Goal: Transaction & Acquisition: Purchase product/service

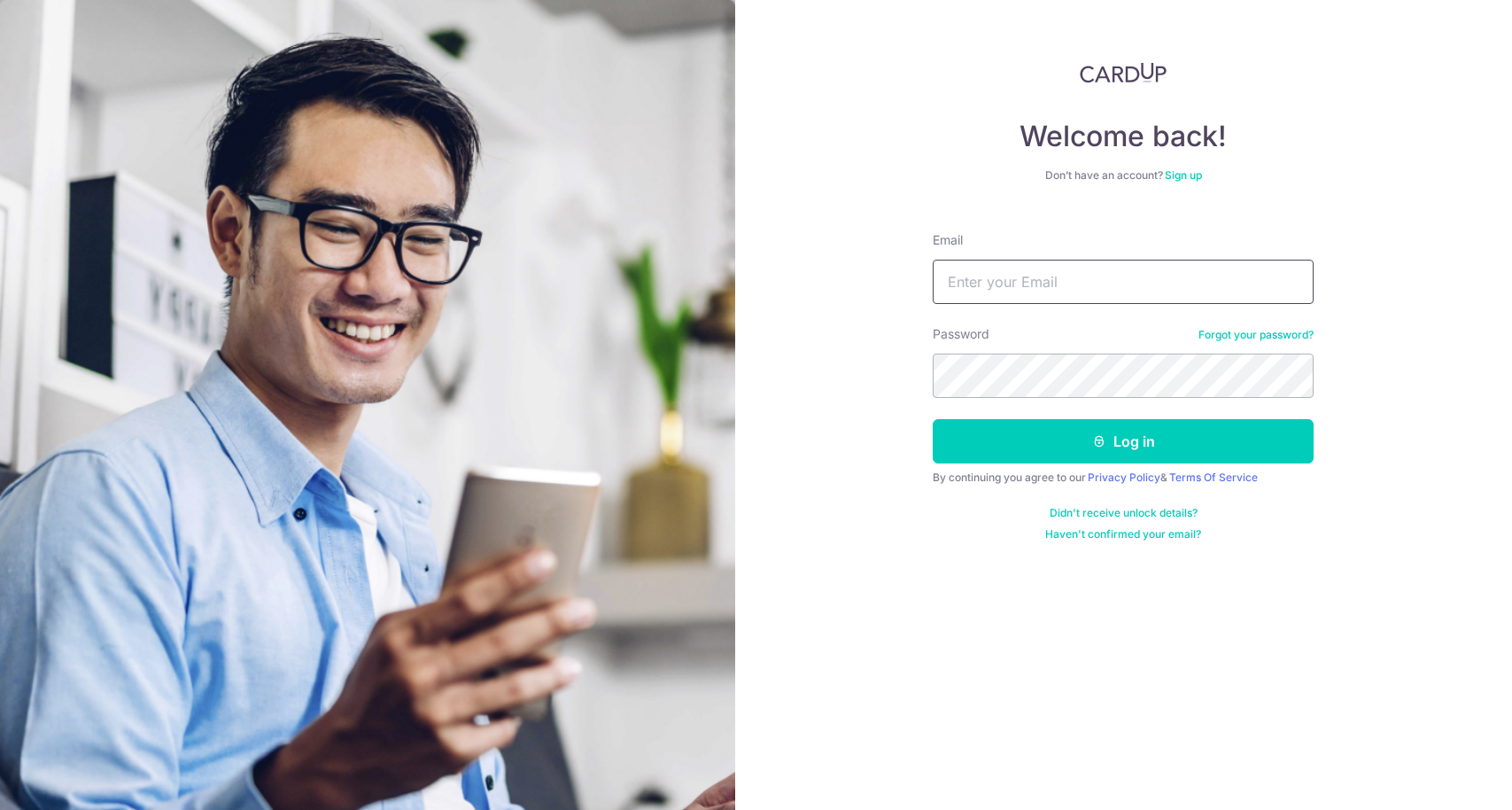
click at [999, 280] on input "Email" at bounding box center [1123, 282] width 381 height 45
type input "[PERSON_NAME][EMAIL_ADDRESS][DOMAIN_NAME]"
click at [933, 419] on button "Log in" at bounding box center [1123, 441] width 381 height 45
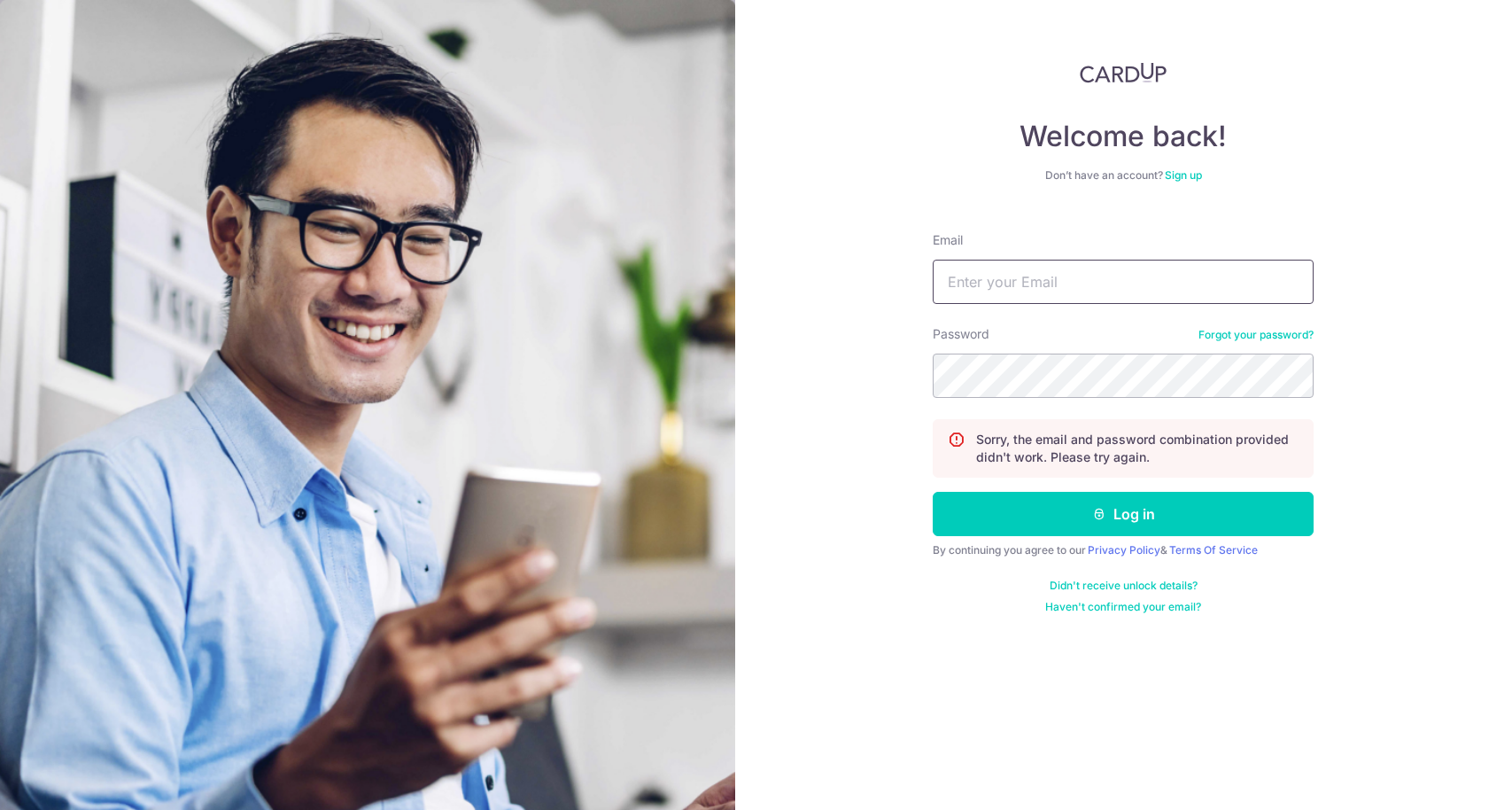
click at [966, 279] on input "Email" at bounding box center [1123, 282] width 381 height 45
type input "[PERSON_NAME][EMAIL_ADDRESS][DOMAIN_NAME]"
click at [1238, 336] on link "Forgot your password?" at bounding box center [1256, 335] width 115 height 14
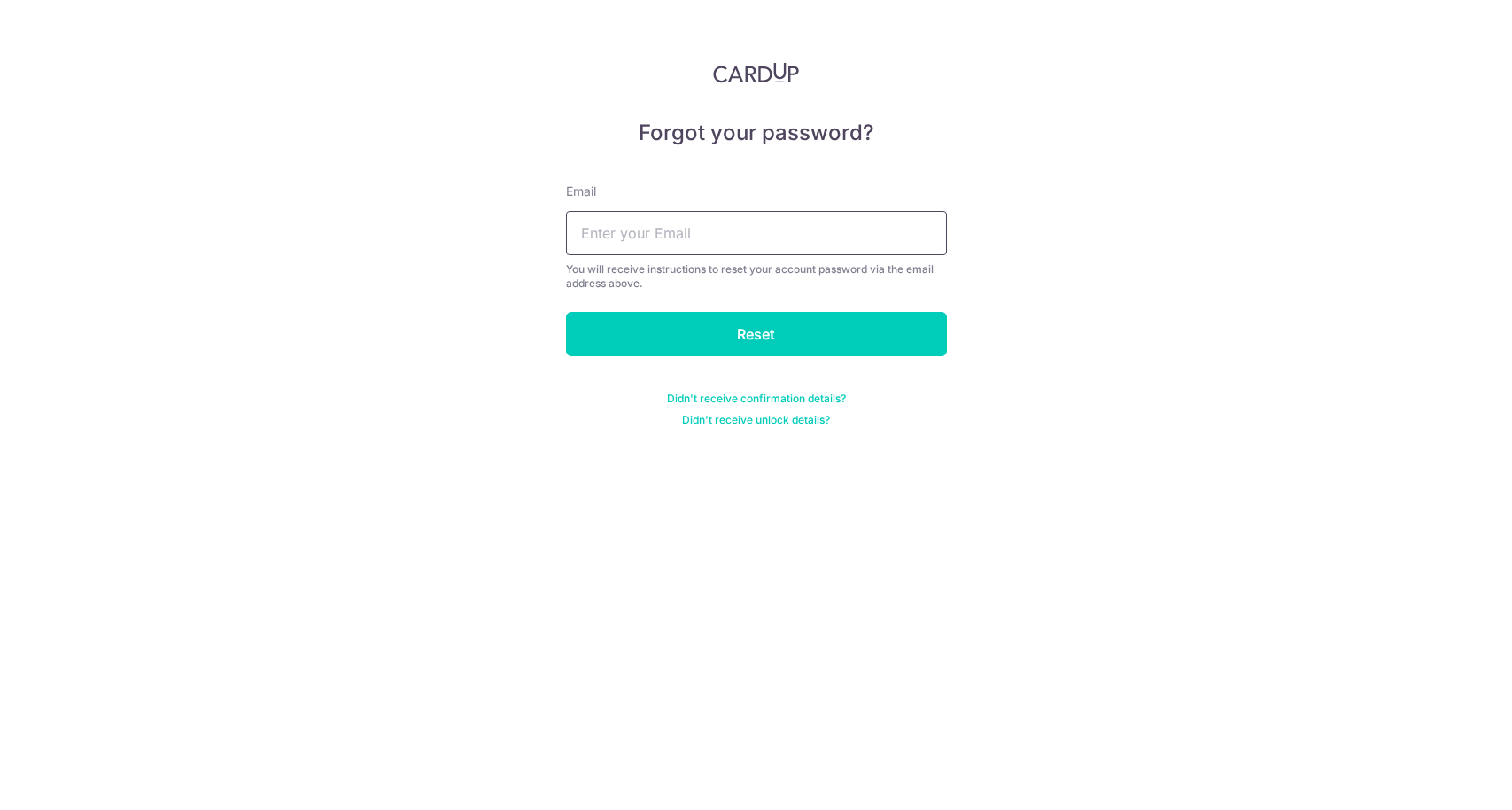
click at [749, 231] on input "text" at bounding box center [756, 233] width 381 height 45
type input "prakhar.nitc@gmail.com"
click at [760, 333] on input "Reset" at bounding box center [756, 334] width 381 height 45
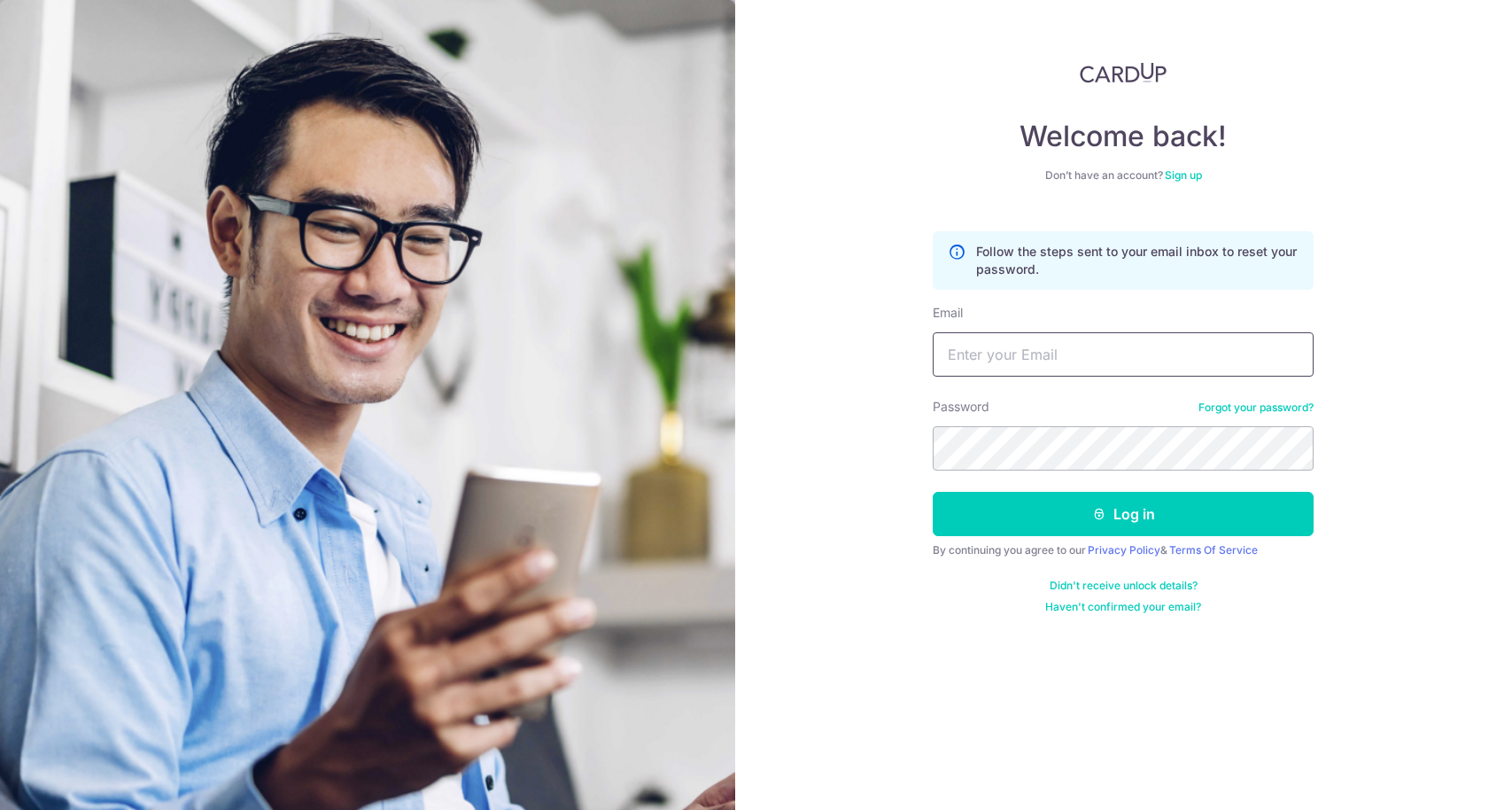
click at [986, 359] on input "Email" at bounding box center [1123, 354] width 381 height 45
type input "[PERSON_NAME][EMAIL_ADDRESS][DOMAIN_NAME]"
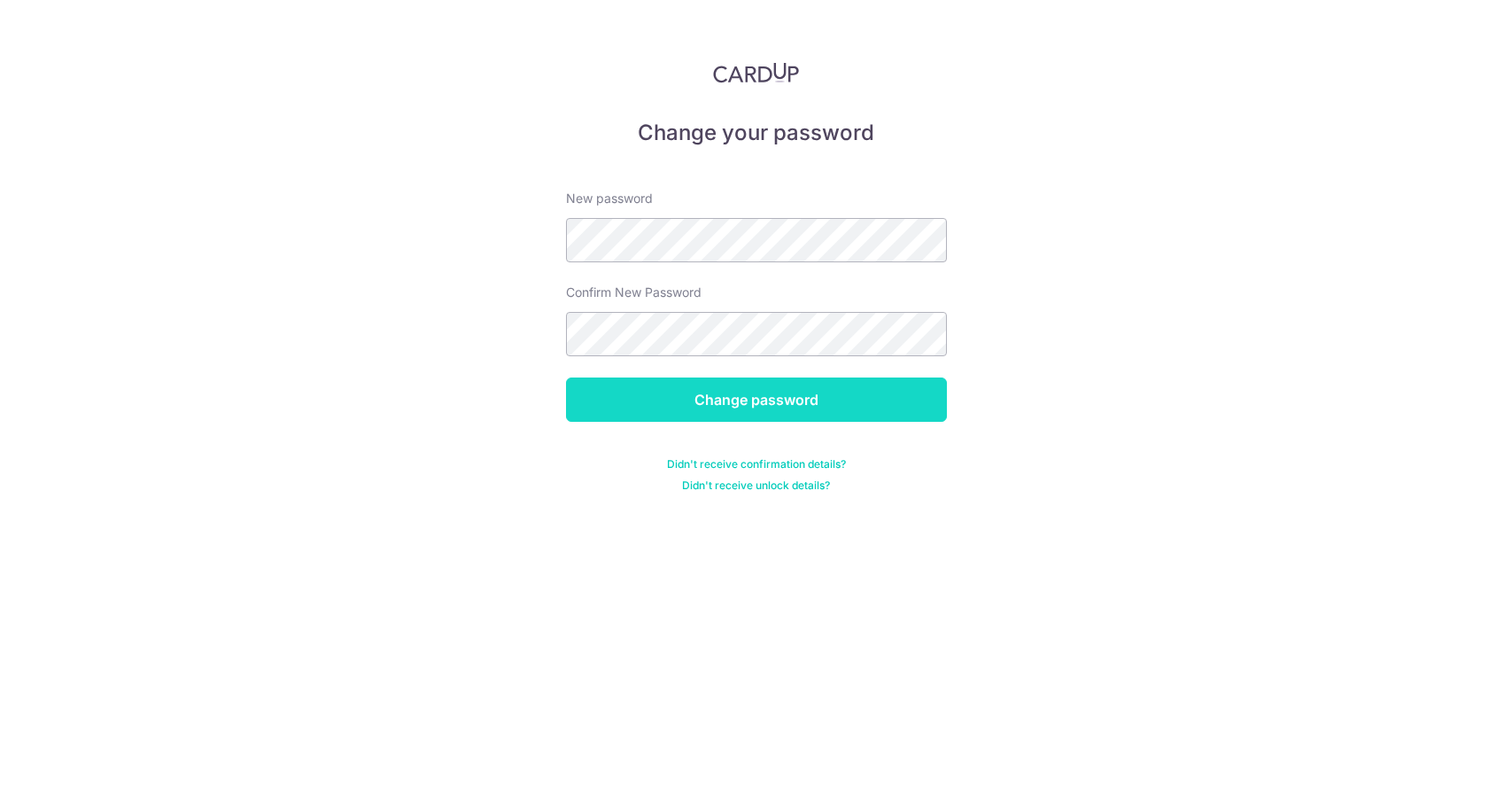
click at [728, 404] on input "Change password" at bounding box center [756, 400] width 381 height 45
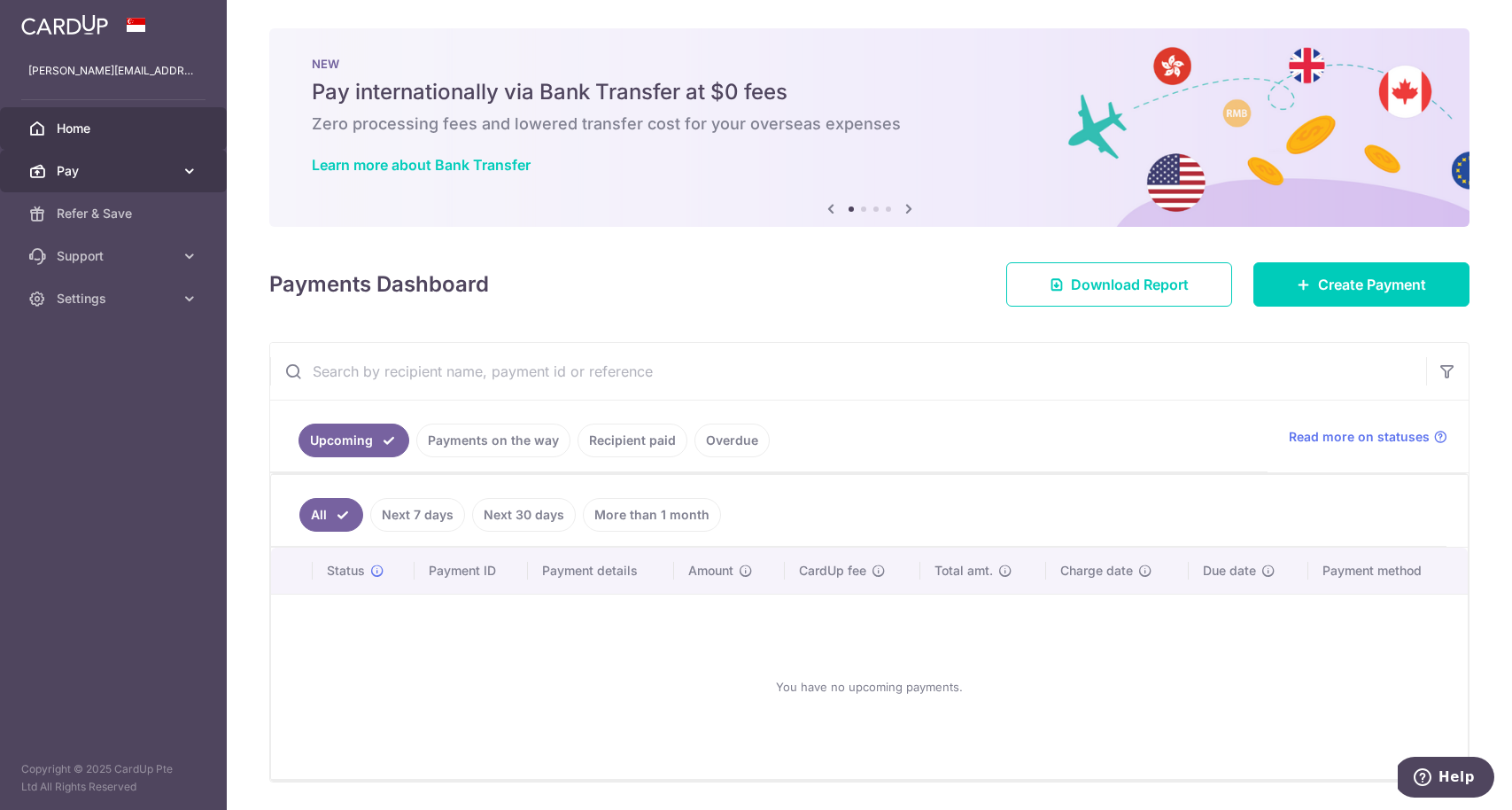
click at [131, 176] on span "Pay" at bounding box center [115, 171] width 117 height 18
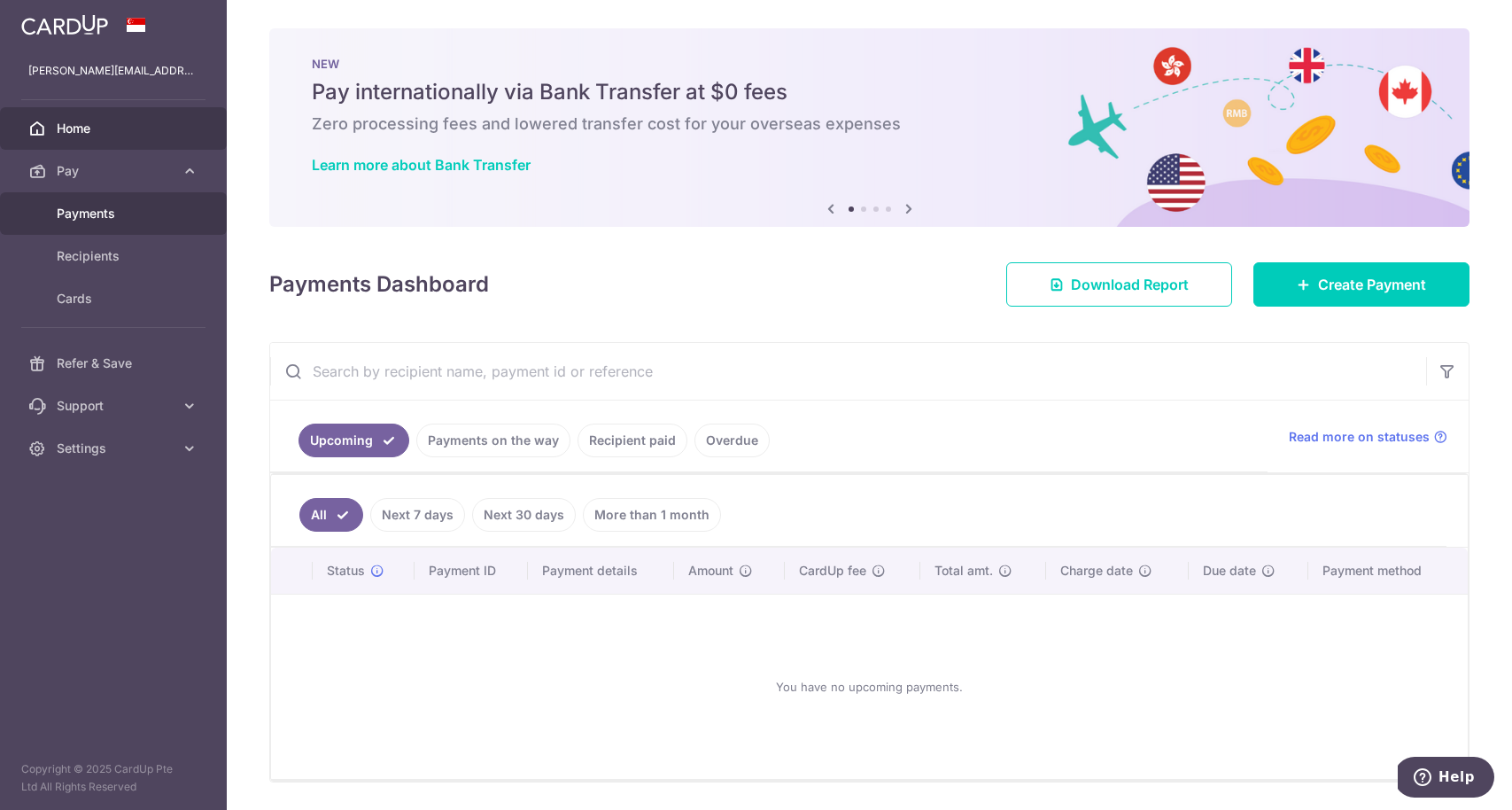
click at [107, 216] on span "Payments" at bounding box center [115, 214] width 117 height 18
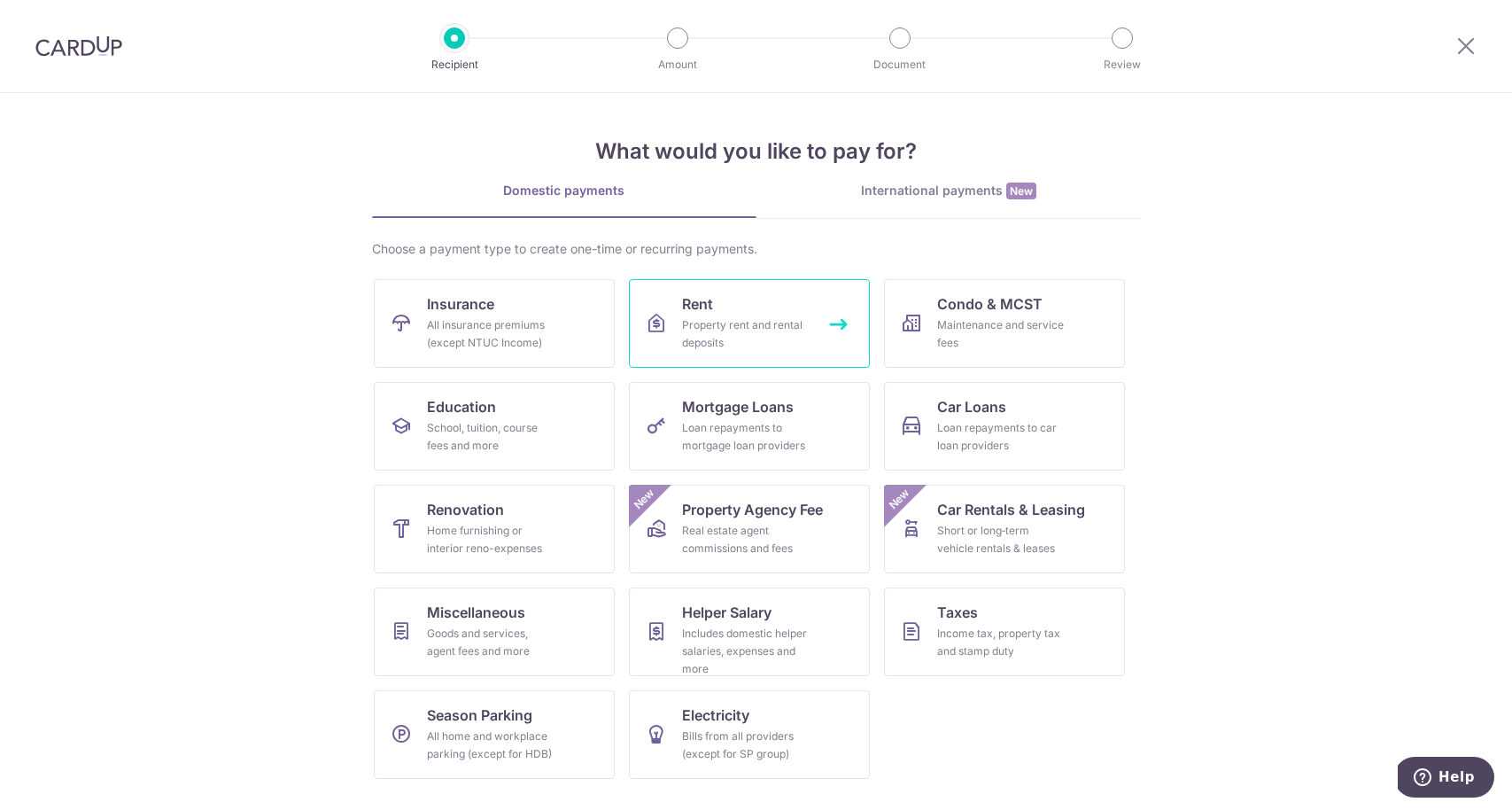
click at [741, 336] on div "Property rent and rental deposits" at bounding box center [745, 334] width 127 height 36
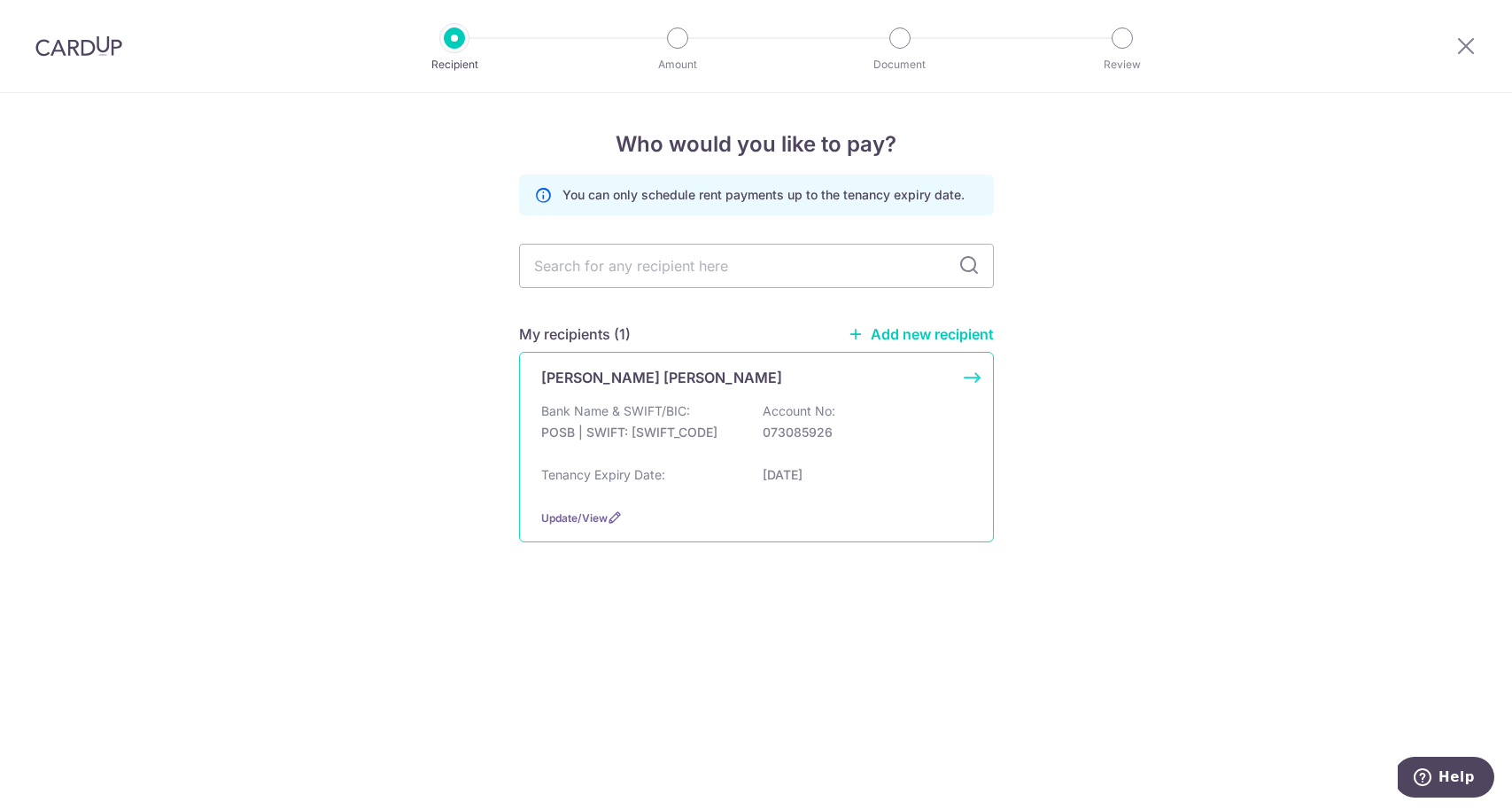
click at [967, 383] on div "Tang Weng Yee Bank Name & SWIFT/BIC: POSB | SWIFT: DBSSSGSGXXX Account No: 0730…" at bounding box center [756, 447] width 475 height 190
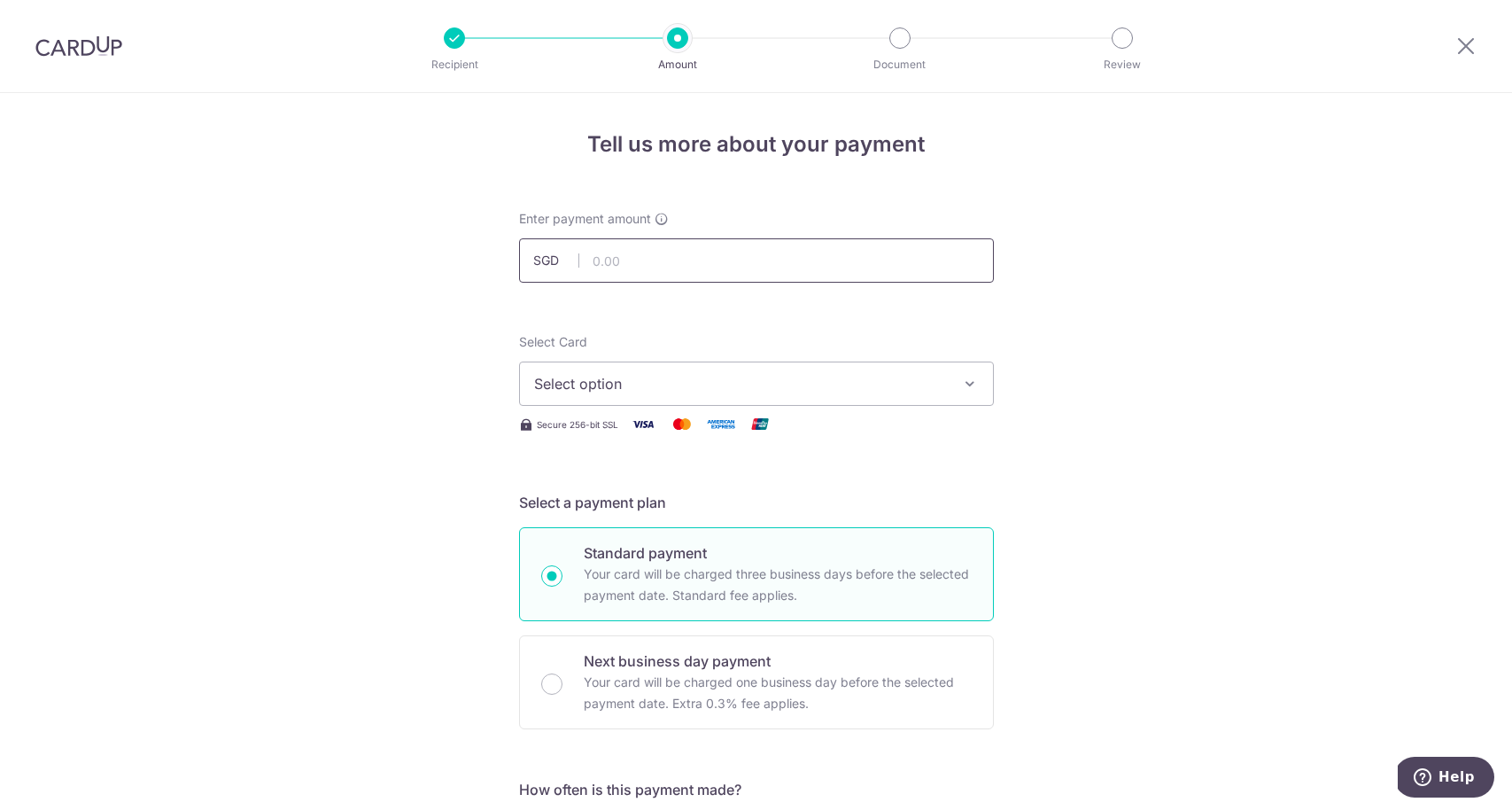
click at [631, 251] on input "text" at bounding box center [756, 261] width 475 height 45
type input "3,350.00"
click at [635, 385] on span "Select option" at bounding box center [740, 384] width 413 height 21
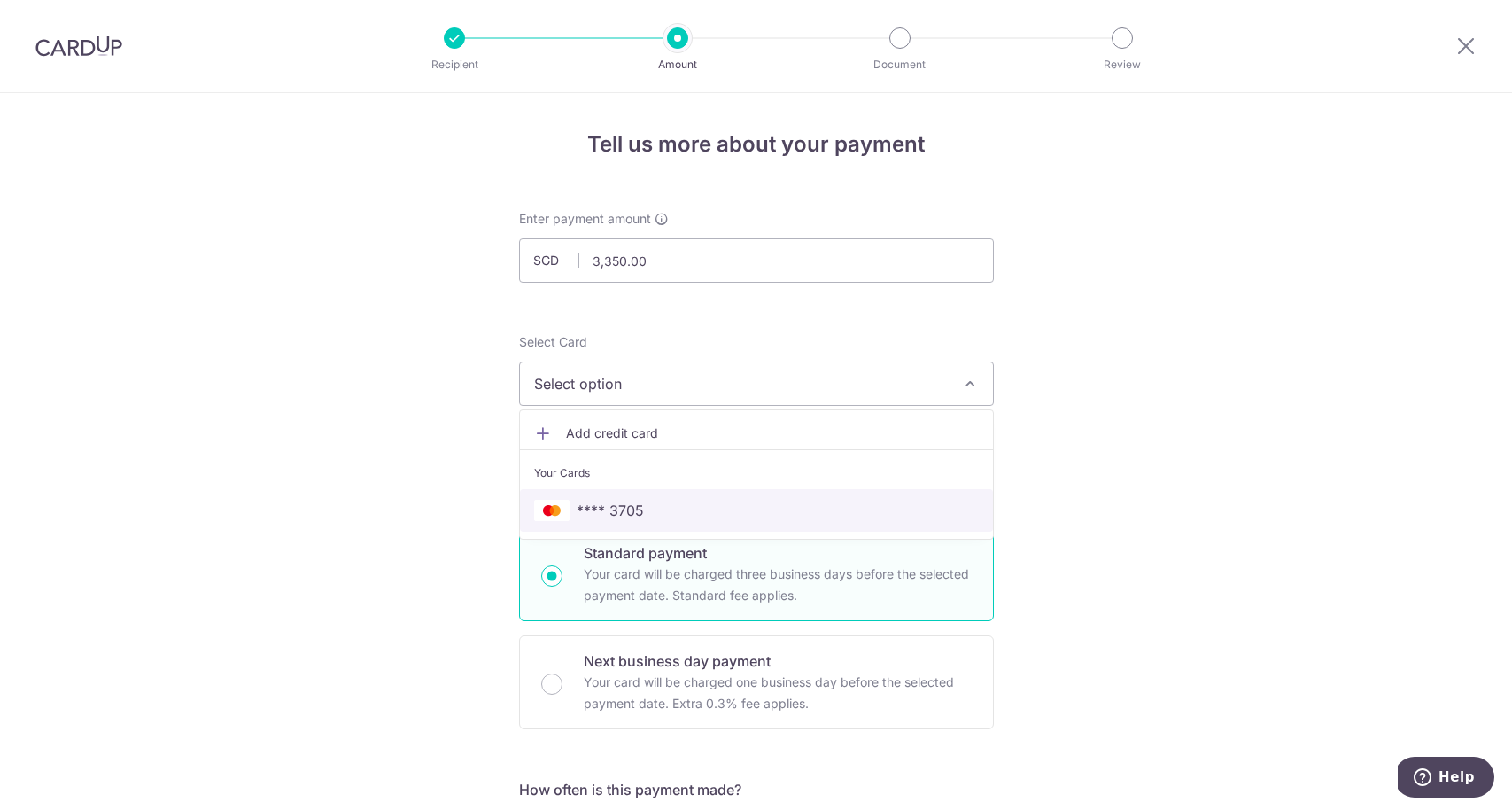
click at [627, 497] on link "**** 3705" at bounding box center [756, 510] width 473 height 43
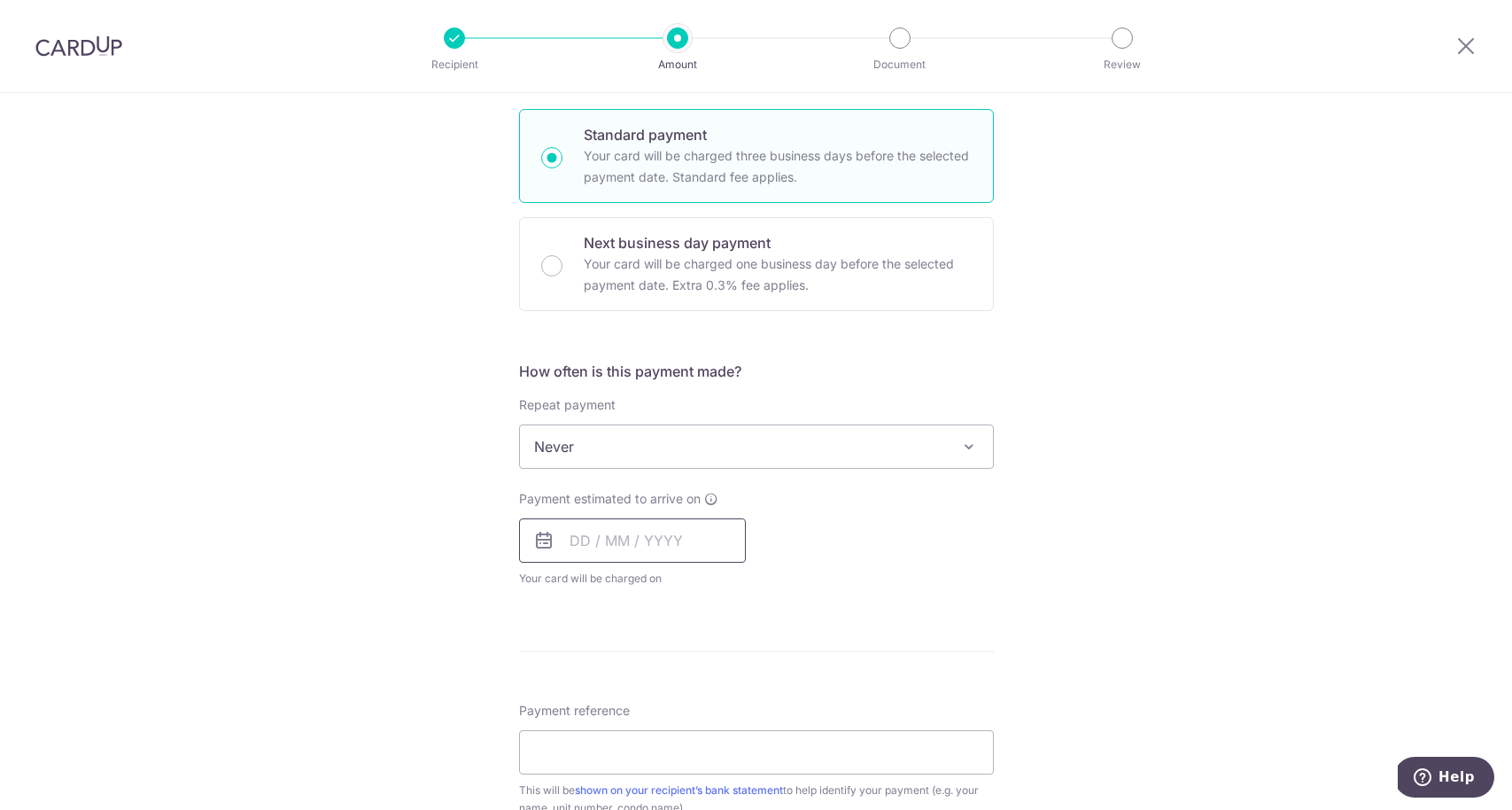
scroll to position [470, 0]
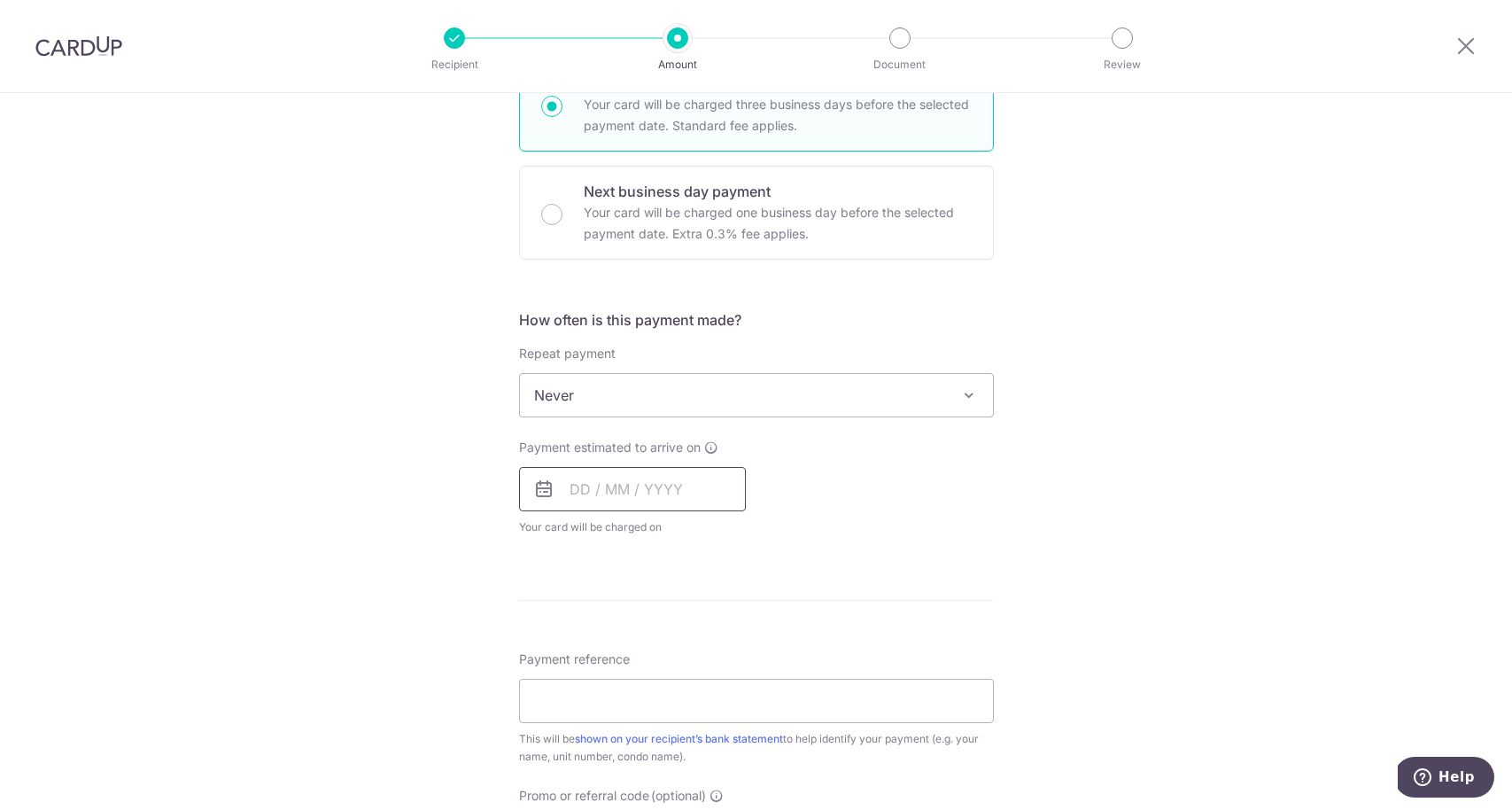
click at [575, 487] on input "text" at bounding box center [632, 490] width 227 height 45
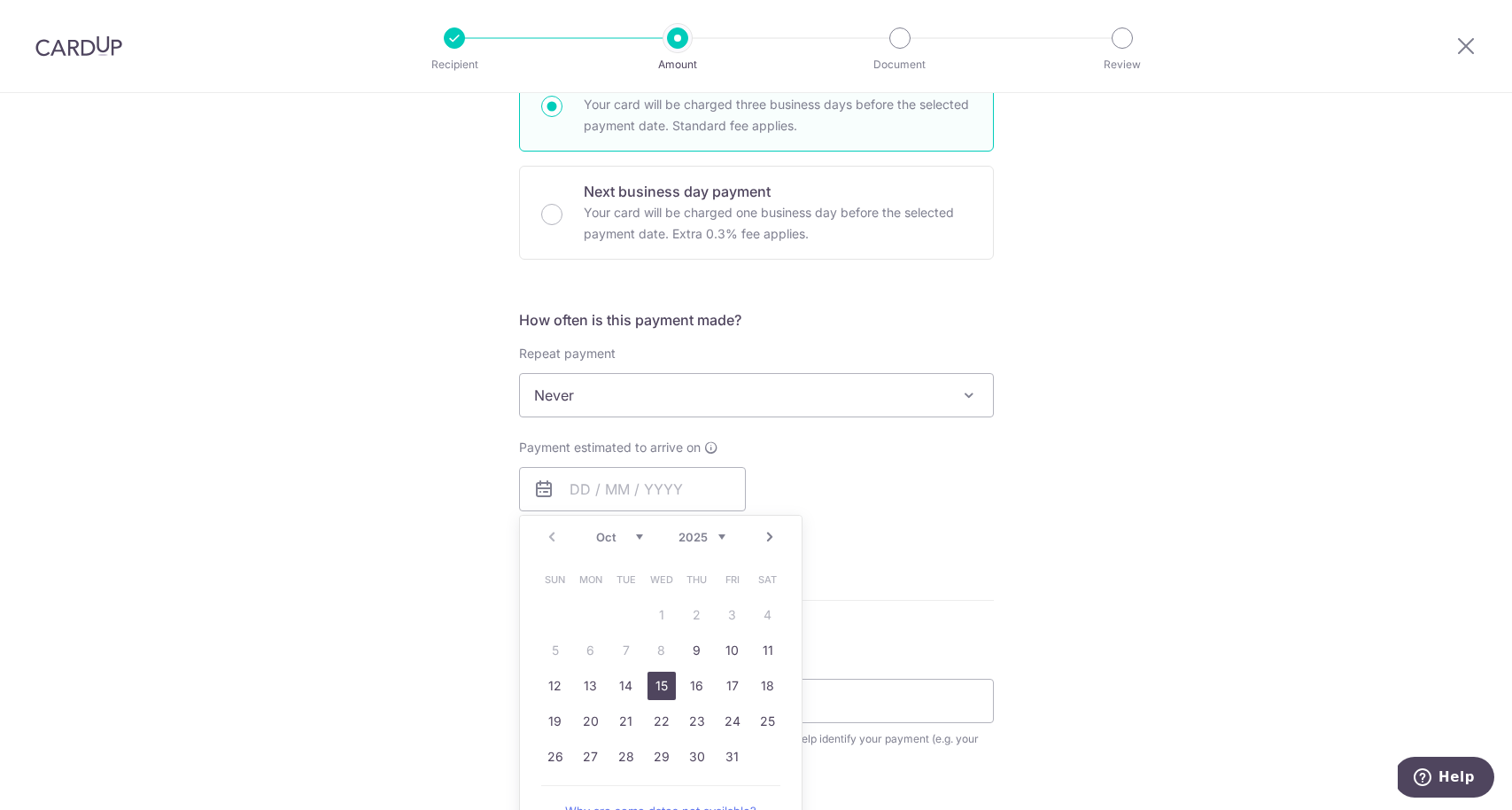
click at [665, 687] on link "15" at bounding box center [662, 686] width 28 height 28
type input "15/10/2025"
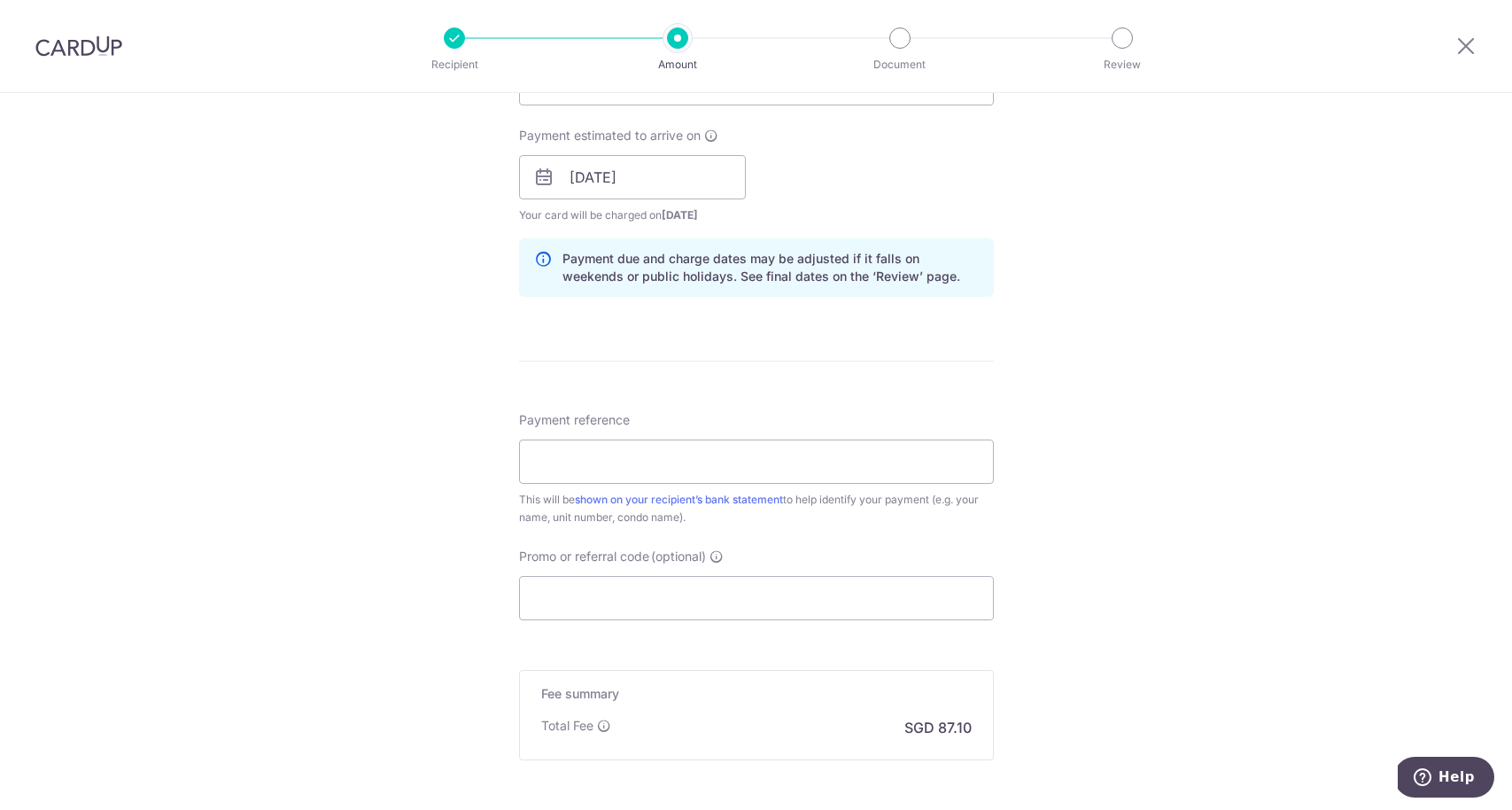
scroll to position [785, 0]
click at [738, 460] on input "Payment reference" at bounding box center [756, 458] width 475 height 45
type input "Rent - Vacanza"
click at [473, 561] on div "Tell us more about your payment Enter payment amount SGD 3,350.00 3350.00 Selec…" at bounding box center [756, 146] width 1512 height 1675
click at [563, 588] on input "Promo or referral code (optional)" at bounding box center [756, 595] width 475 height 45
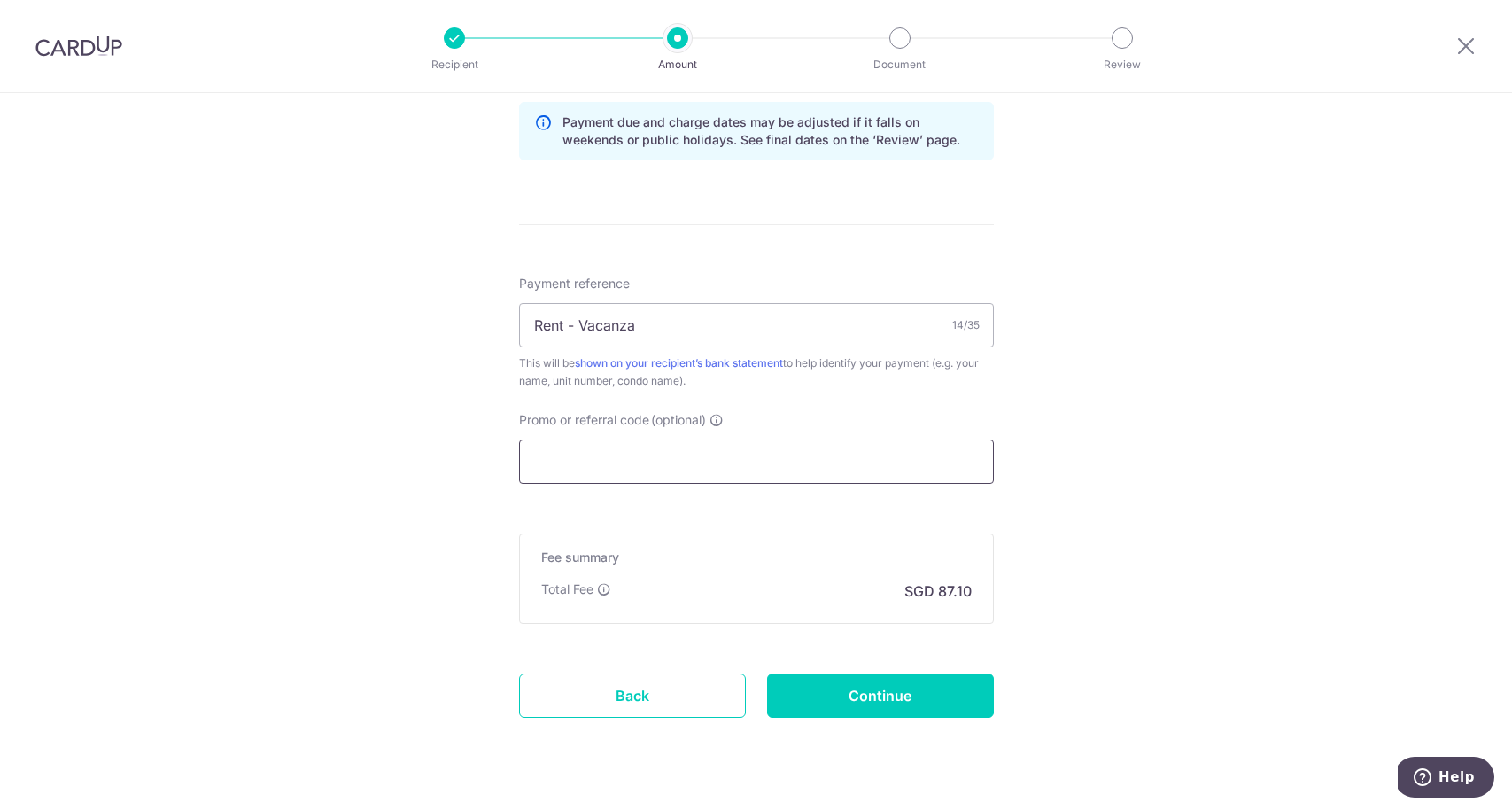
scroll to position [929, 0]
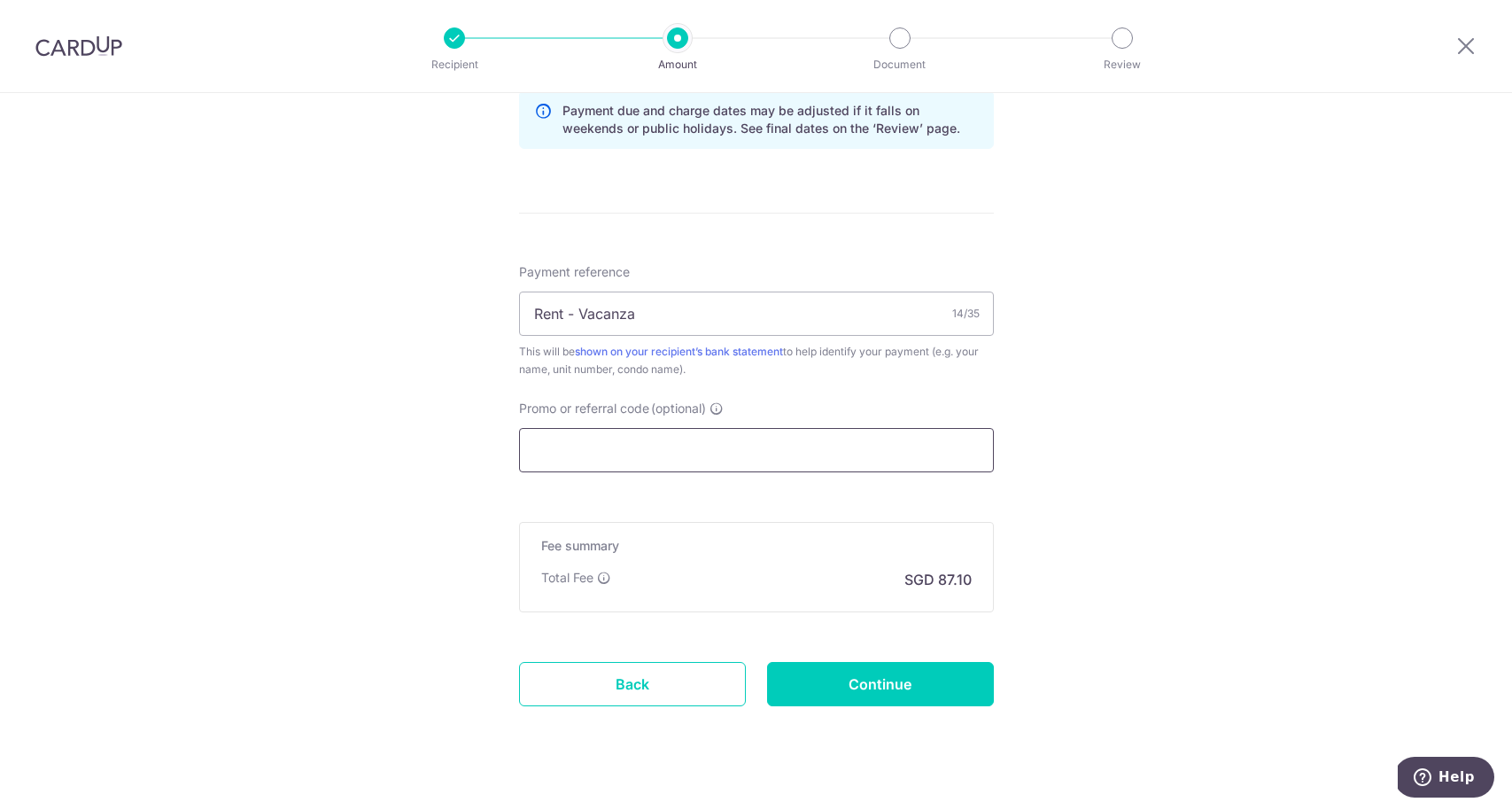
paste input "SAVERENT179"
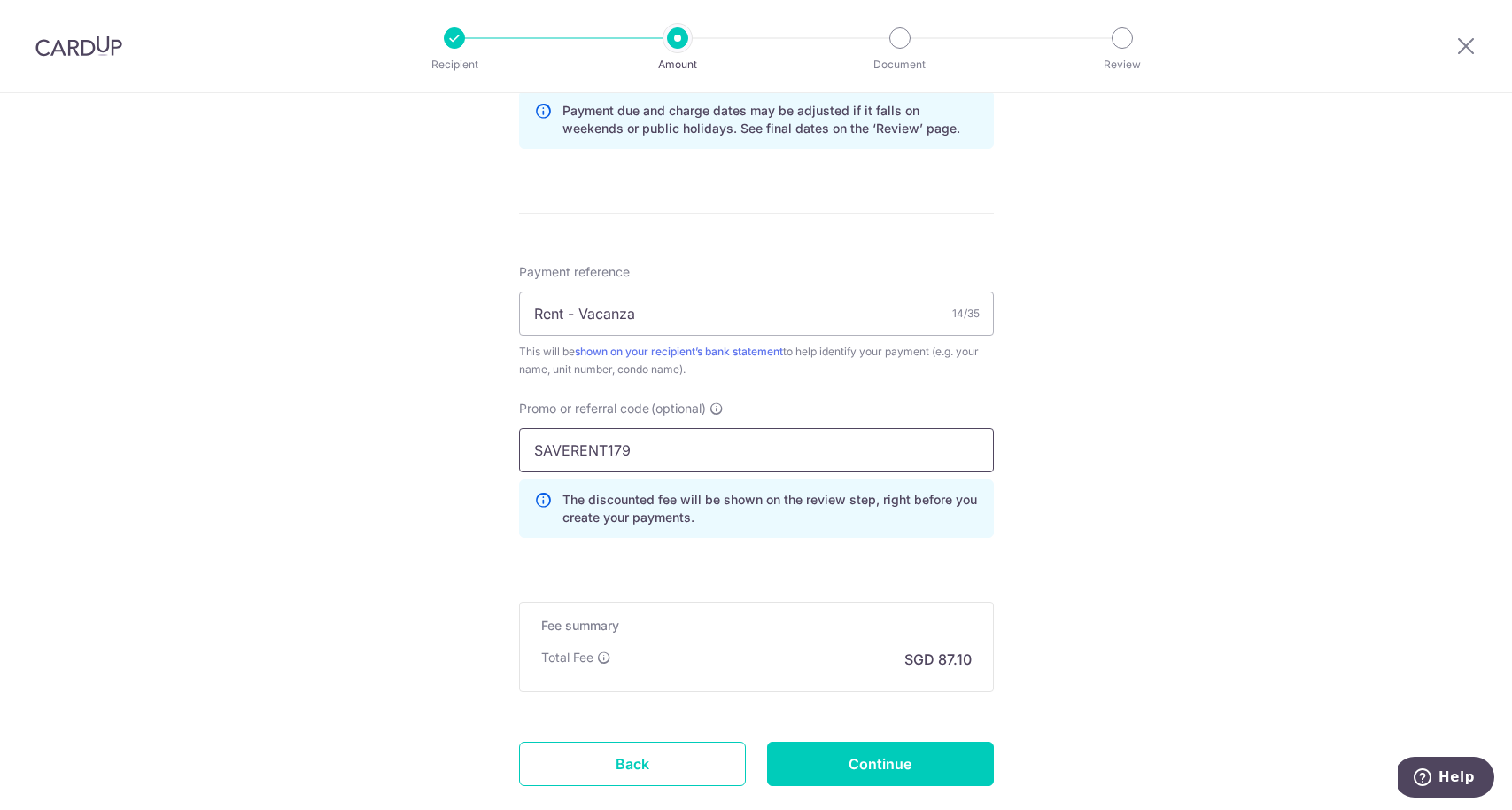
type input "SAVERENT179"
click at [836, 756] on input "Continue" at bounding box center [880, 764] width 227 height 45
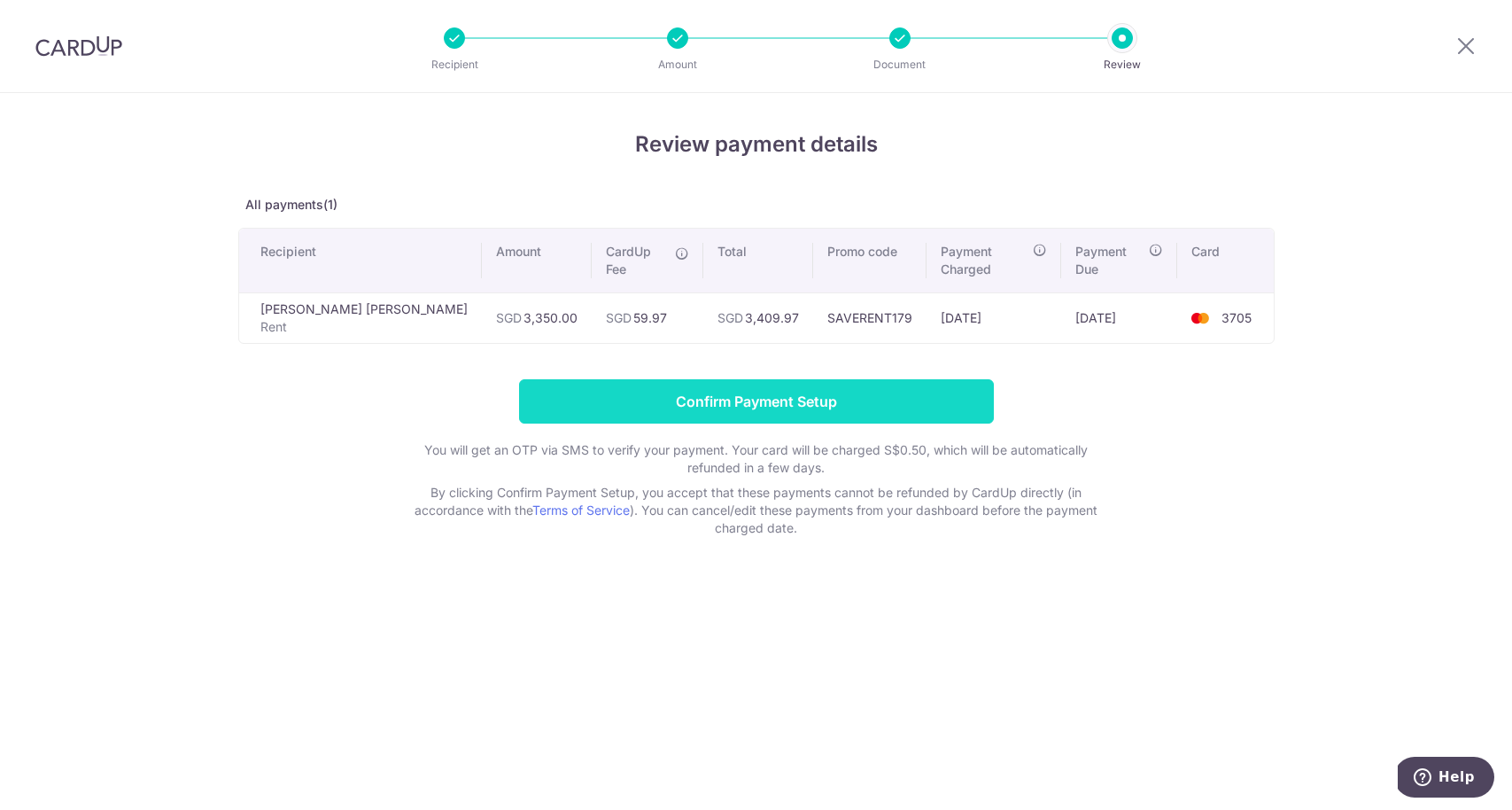
click at [836, 388] on input "Confirm Payment Setup" at bounding box center [756, 401] width 475 height 45
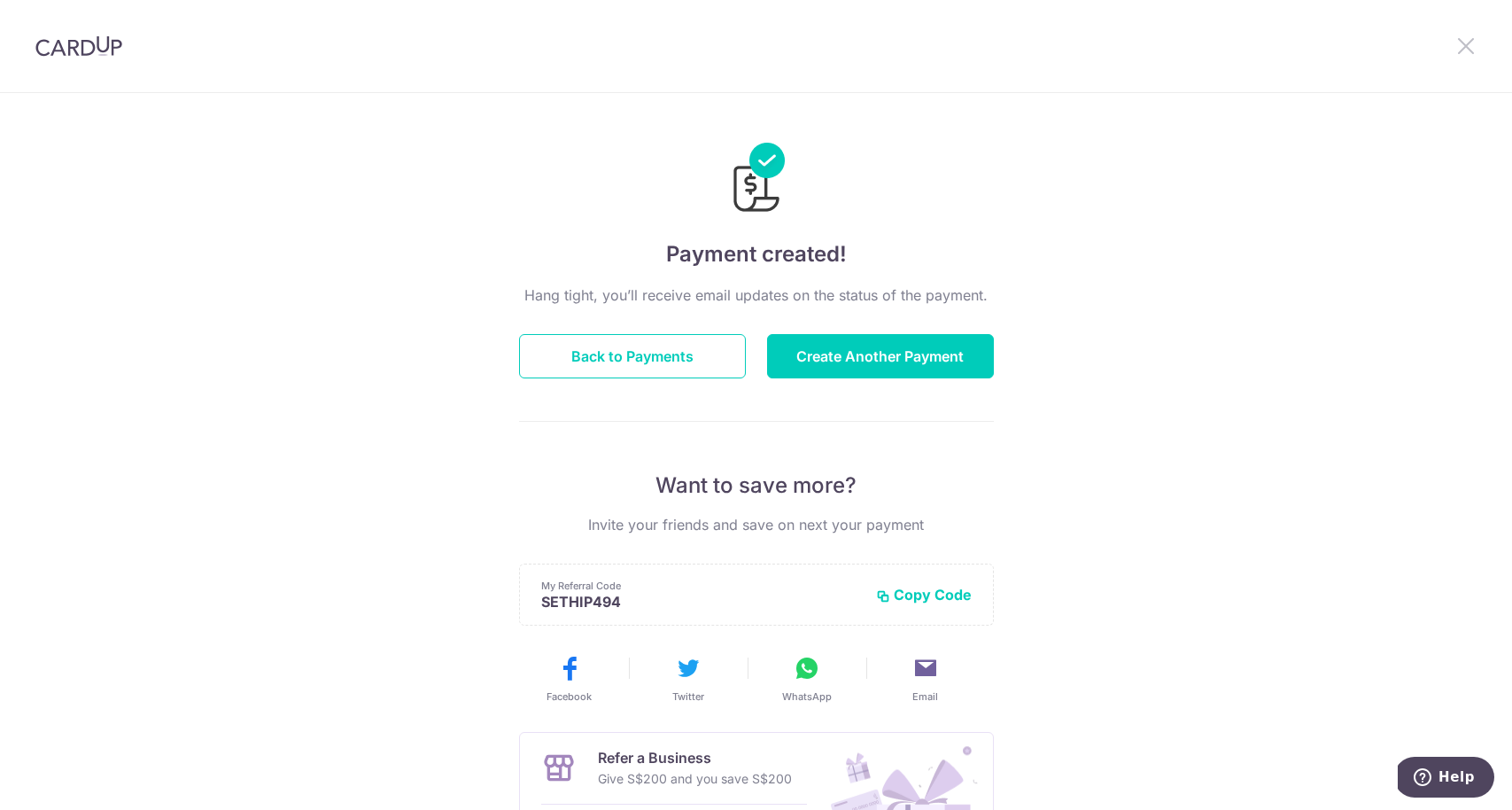
click at [1473, 44] on icon at bounding box center [1466, 45] width 21 height 22
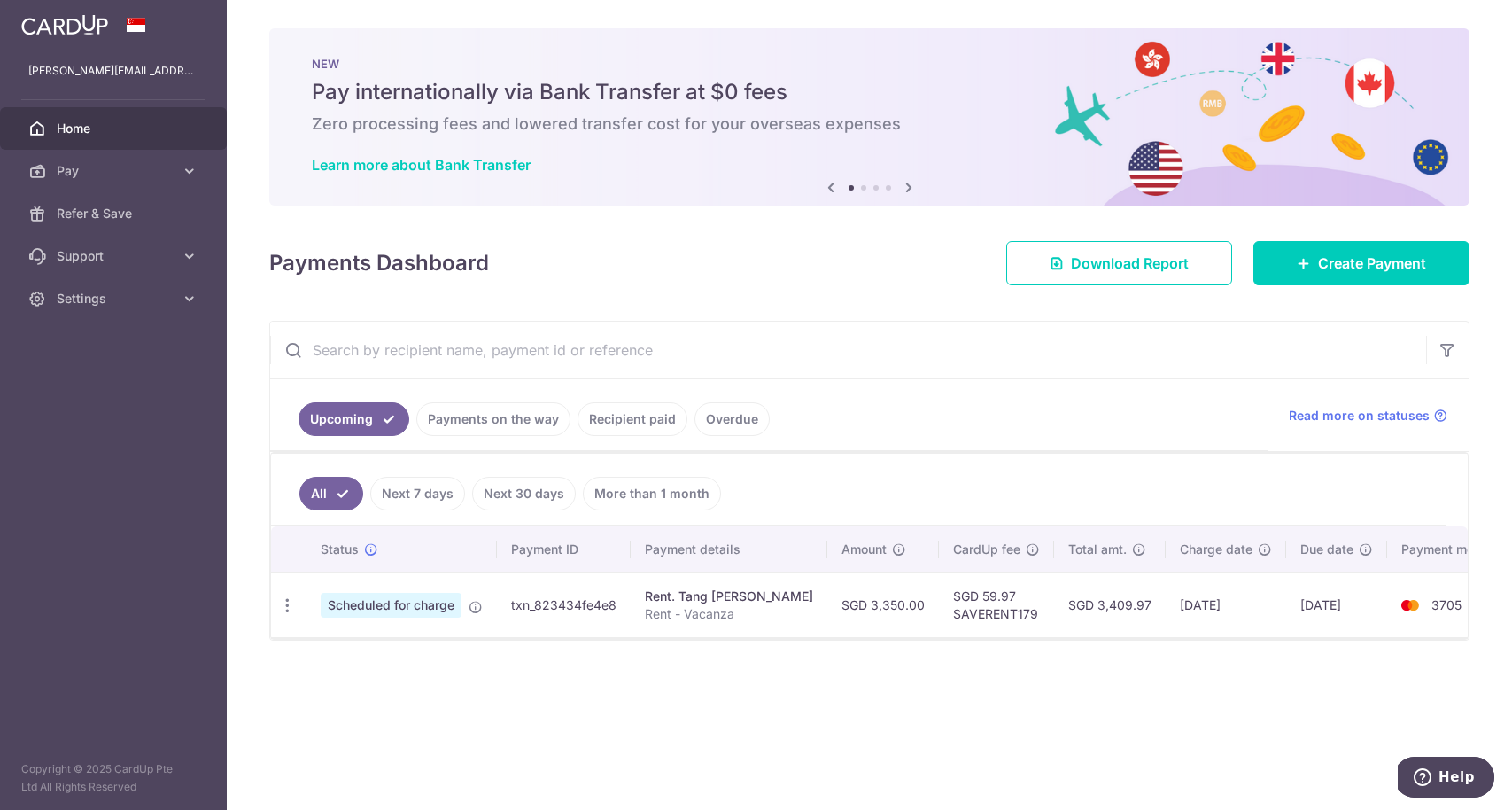
click at [909, 189] on icon at bounding box center [909, 187] width 21 height 22
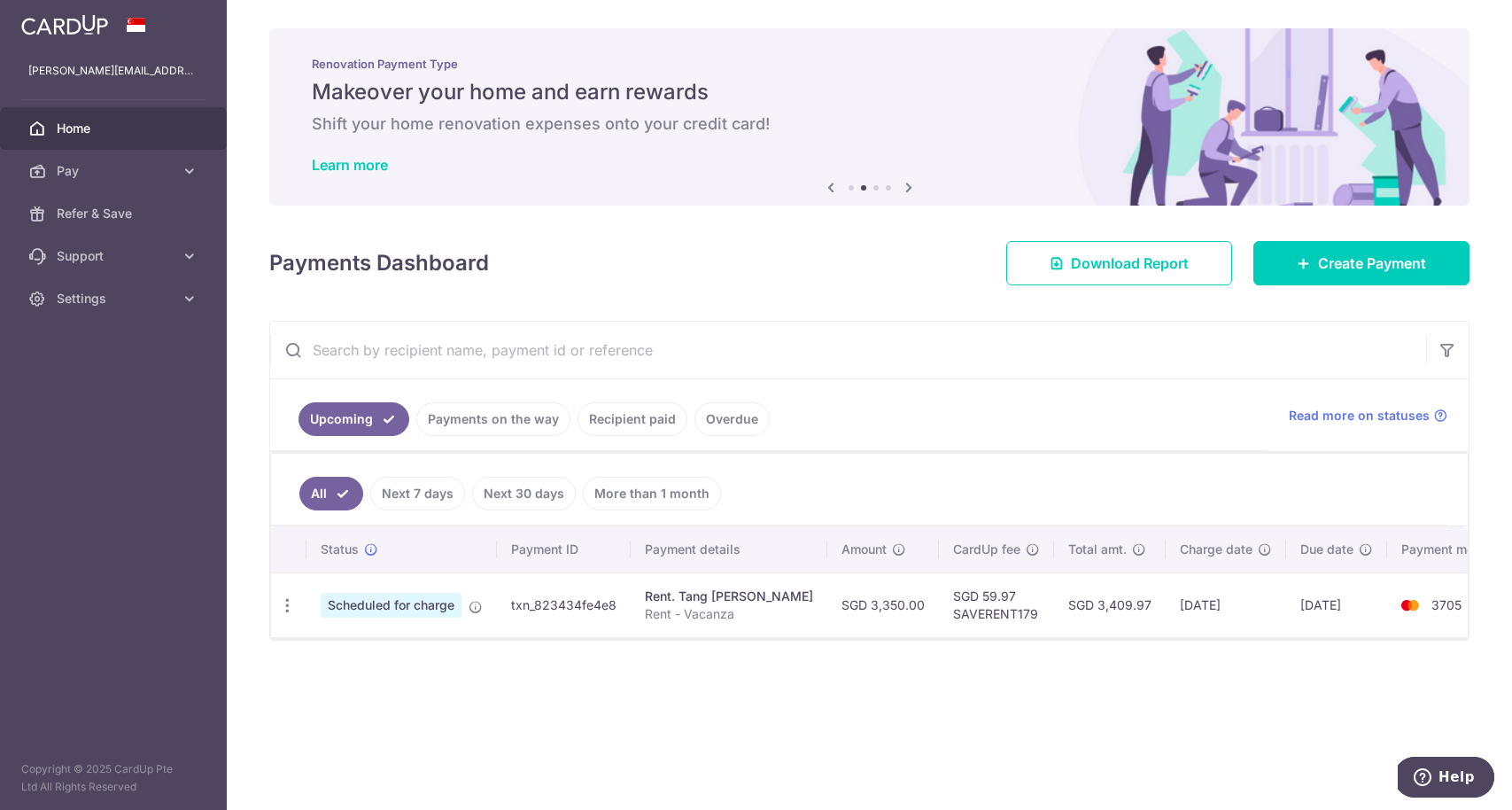
click at [909, 189] on icon at bounding box center [909, 187] width 21 height 22
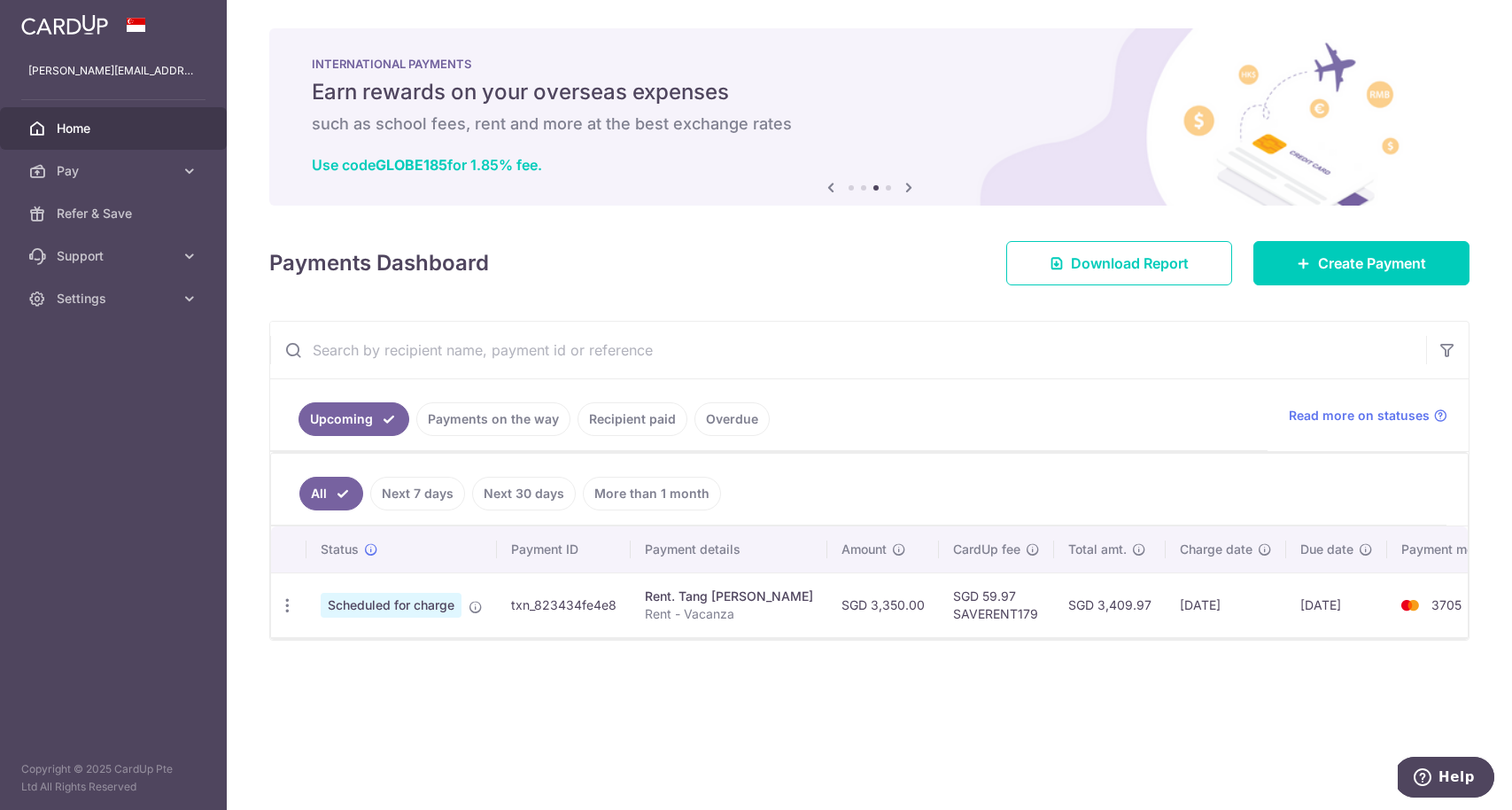
click at [909, 189] on icon at bounding box center [909, 187] width 21 height 22
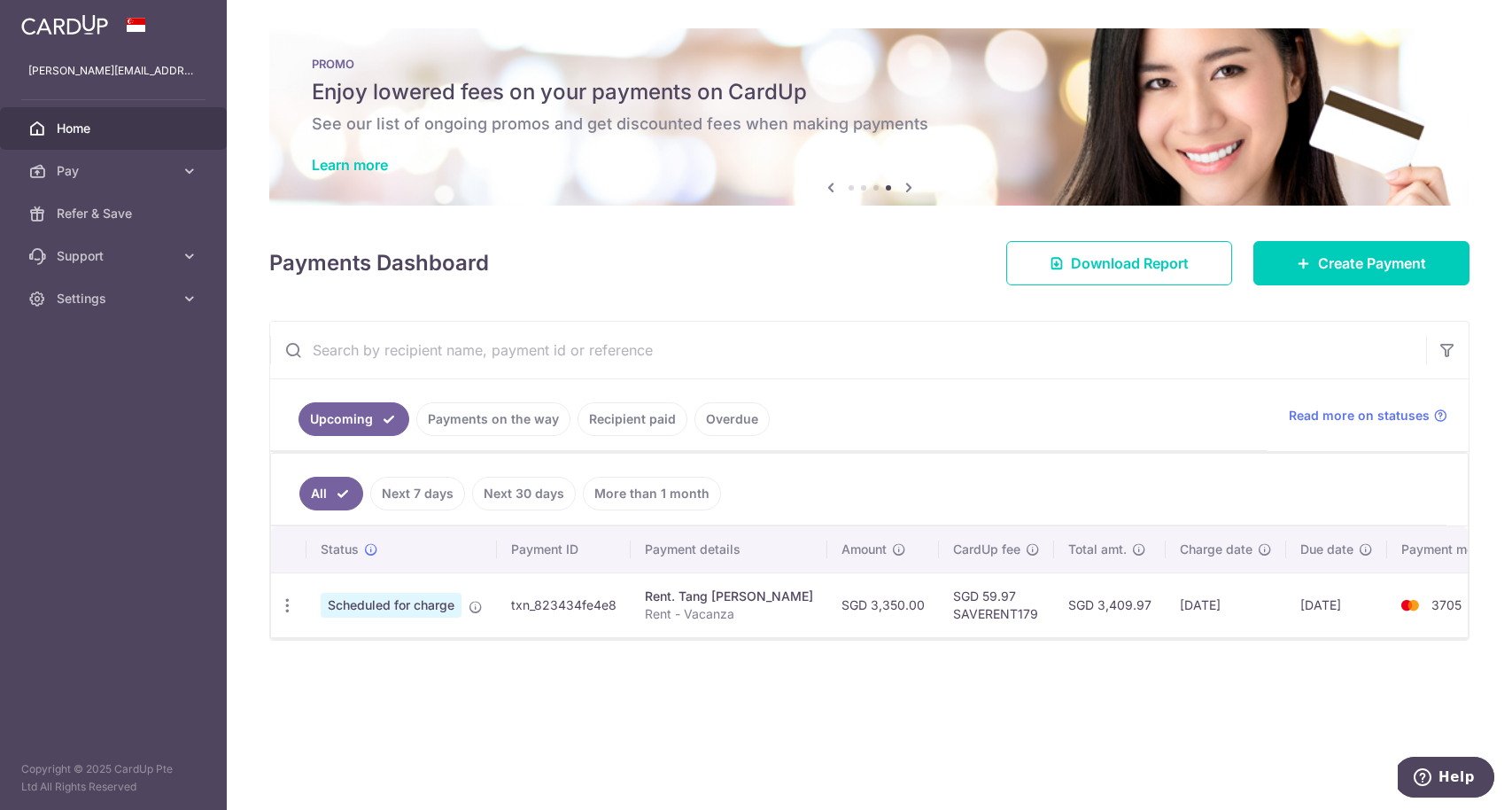
click at [380, 174] on div "PROMO Enjoy lowered fees on your payments on CardUp See our list of ongoing pro…" at bounding box center [869, 117] width 1201 height 177
click at [376, 164] on link "Learn more" at bounding box center [350, 165] width 77 height 18
click at [893, 275] on div "Payments Dashboard Download Report Create Payment" at bounding box center [869, 260] width 1201 height 52
click at [364, 415] on link "Upcoming" at bounding box center [353, 419] width 110 height 34
click at [1316, 701] on div "× Pause Schedule Pause all future payments in this series Pause just this one p…" at bounding box center [869, 405] width 1285 height 810
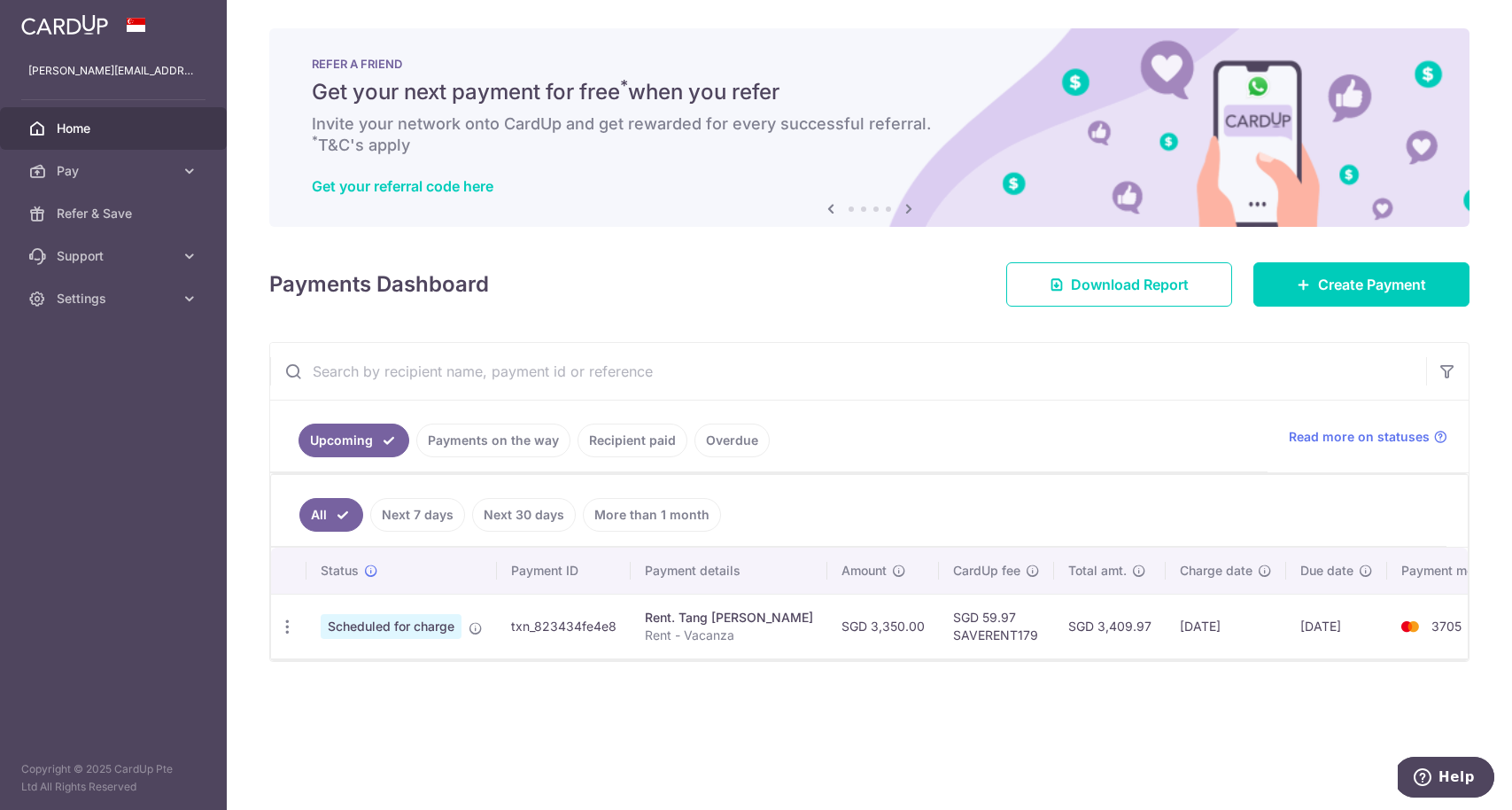
click at [67, 26] on img at bounding box center [65, 25] width 87 height 21
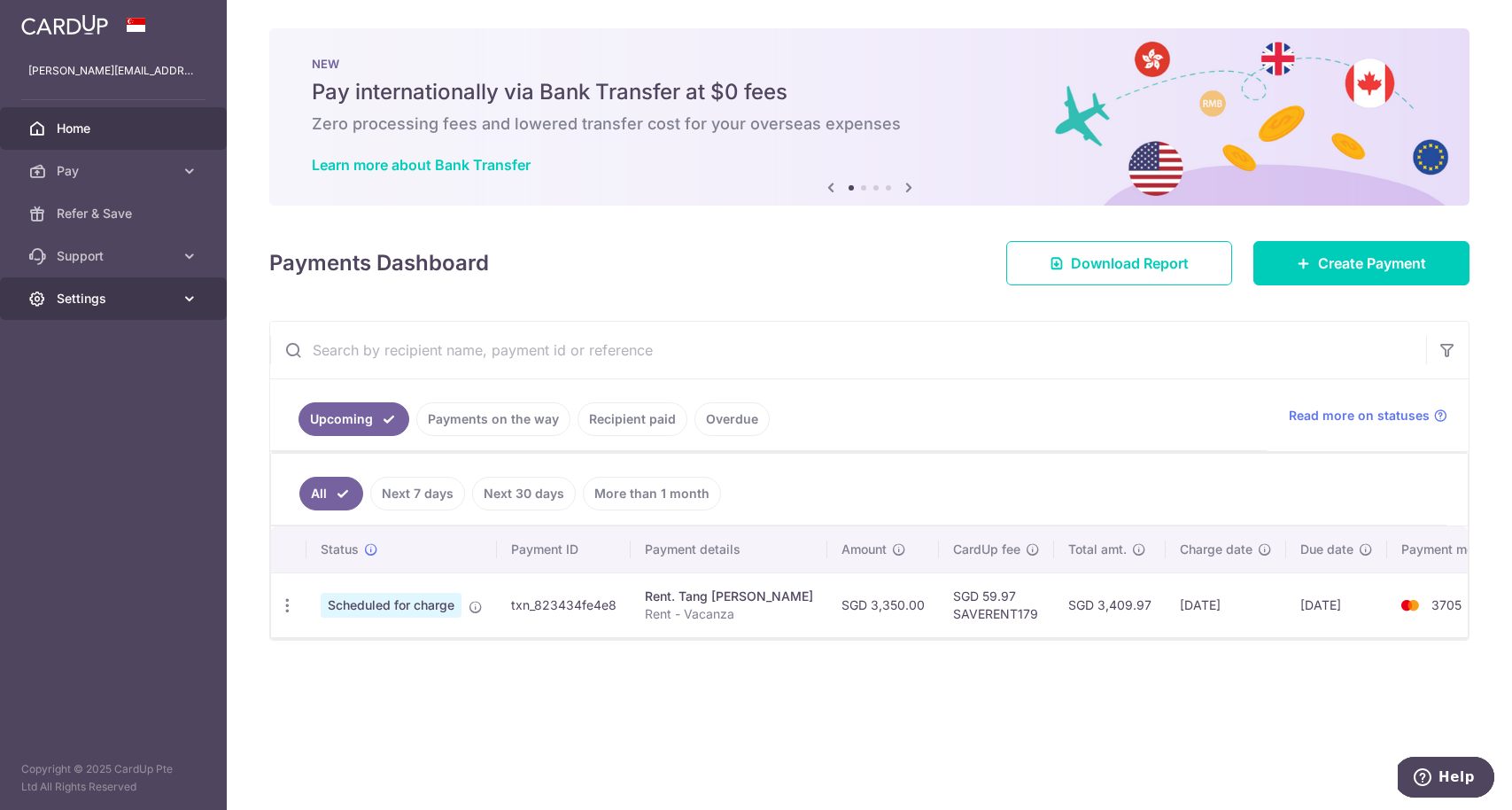
click at [119, 295] on span "Settings" at bounding box center [115, 298] width 117 height 18
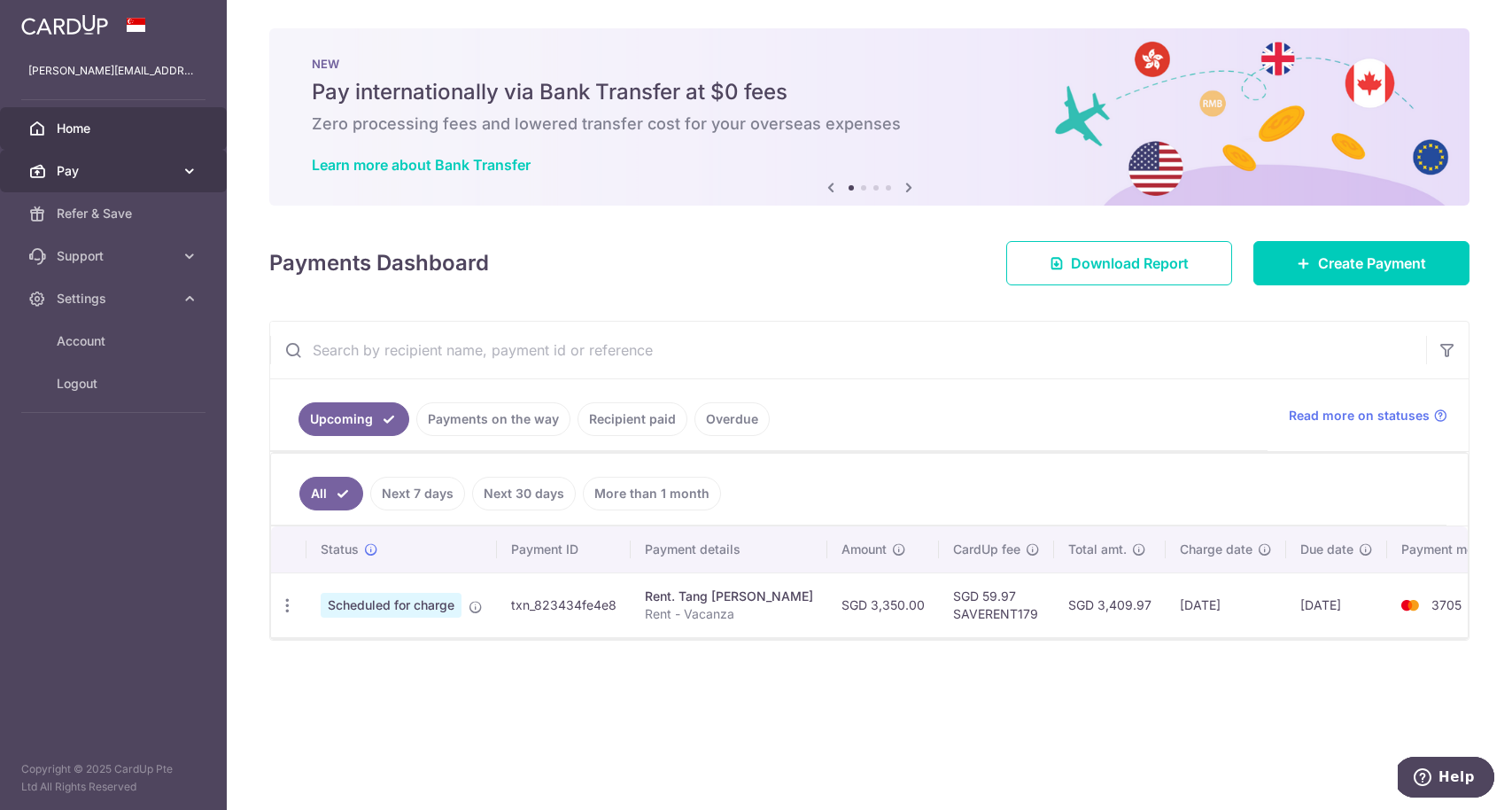
click at [190, 168] on icon at bounding box center [190, 171] width 18 height 18
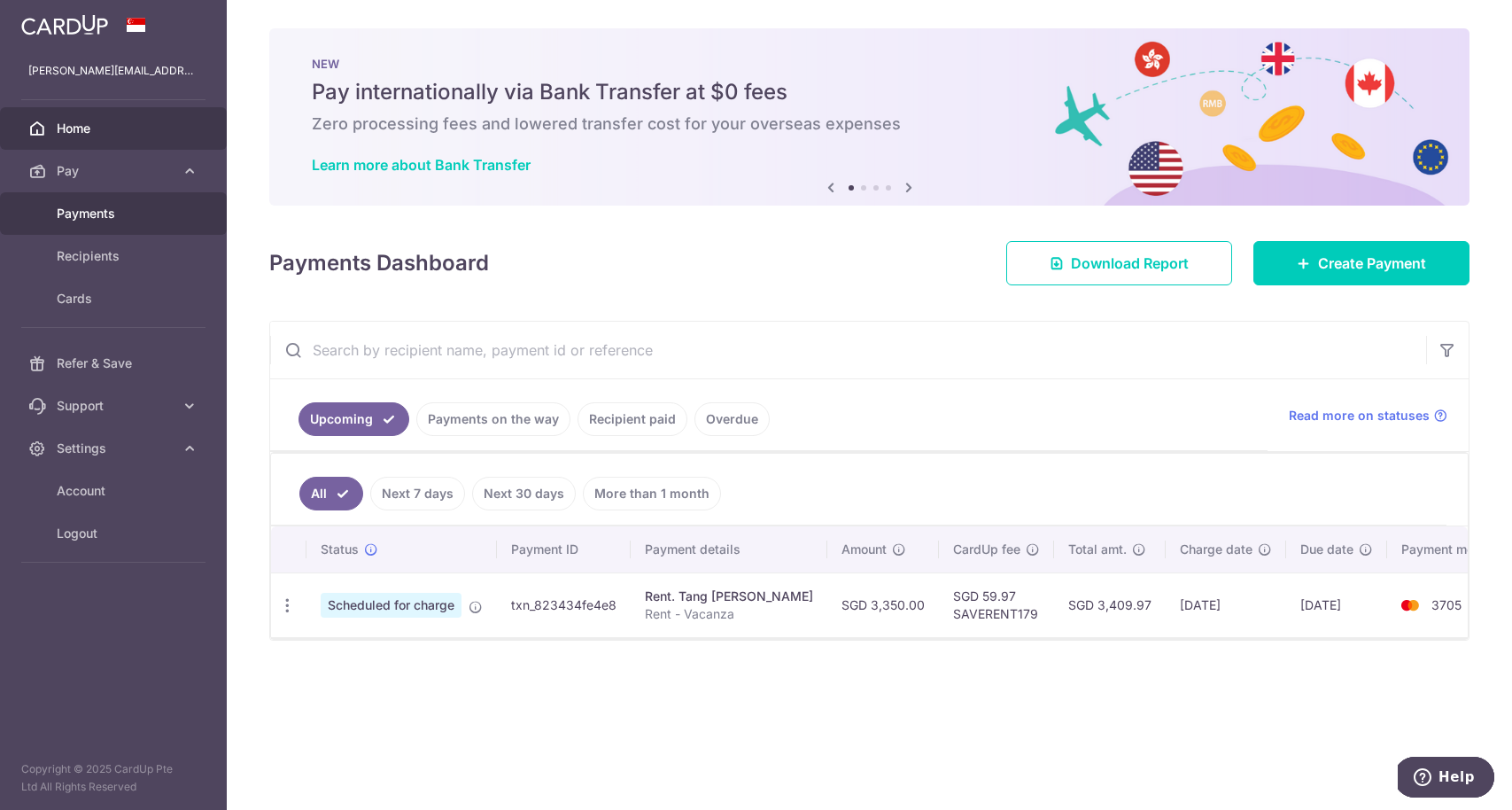
click at [135, 213] on span "Payments" at bounding box center [115, 214] width 117 height 18
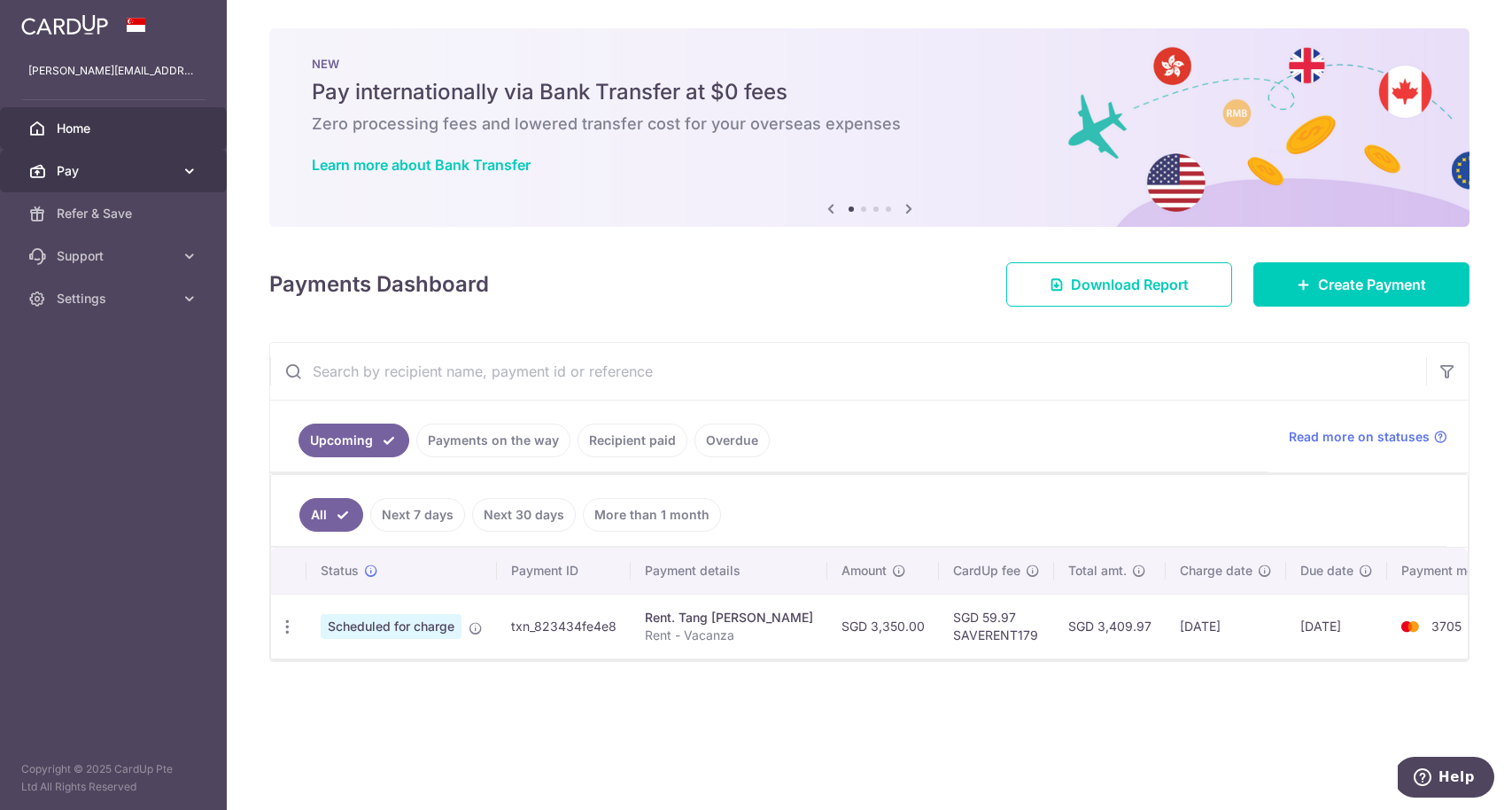
click at [88, 175] on span "Pay" at bounding box center [115, 171] width 117 height 18
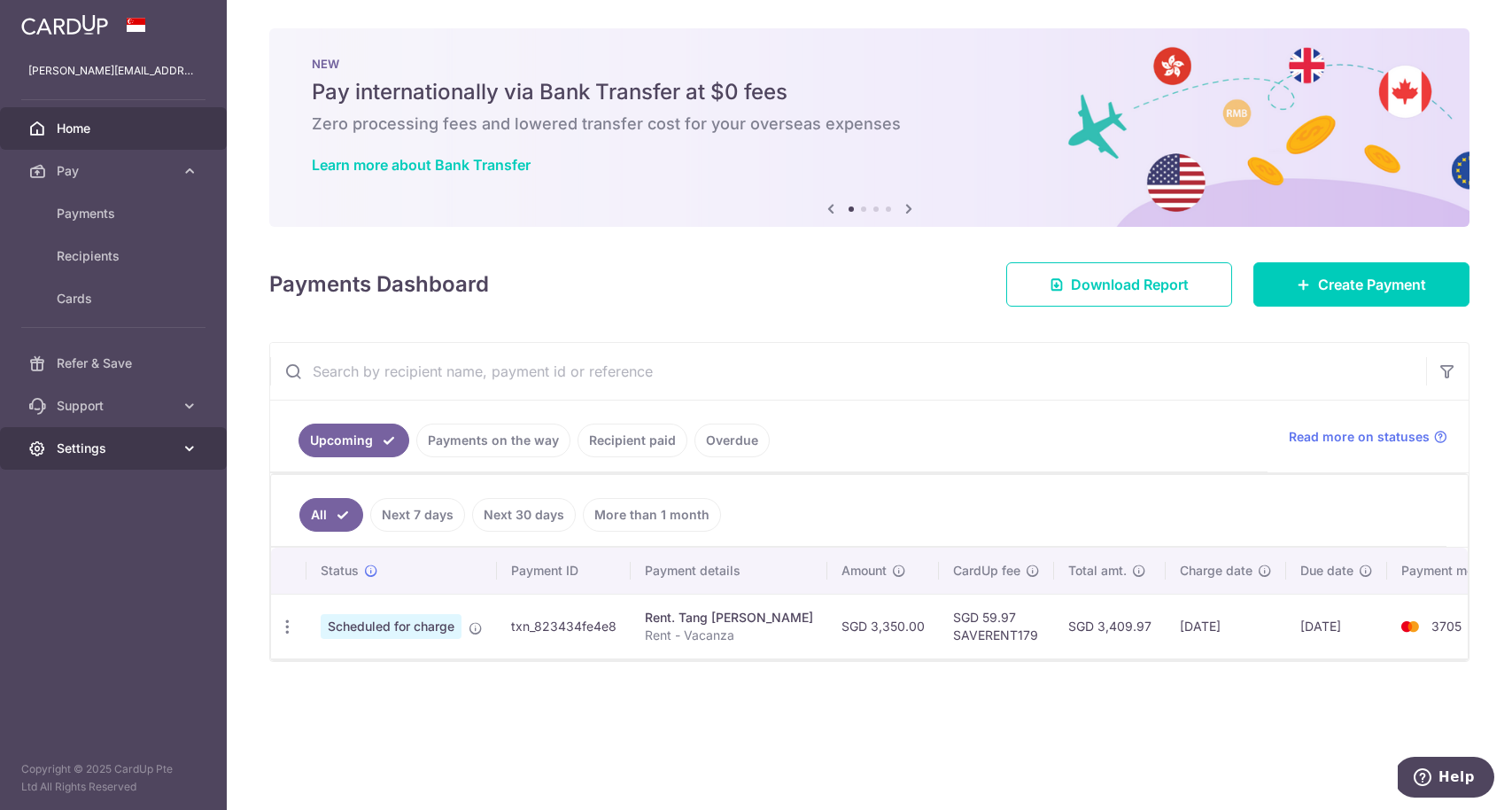
click at [116, 449] on span "Settings" at bounding box center [115, 449] width 117 height 18
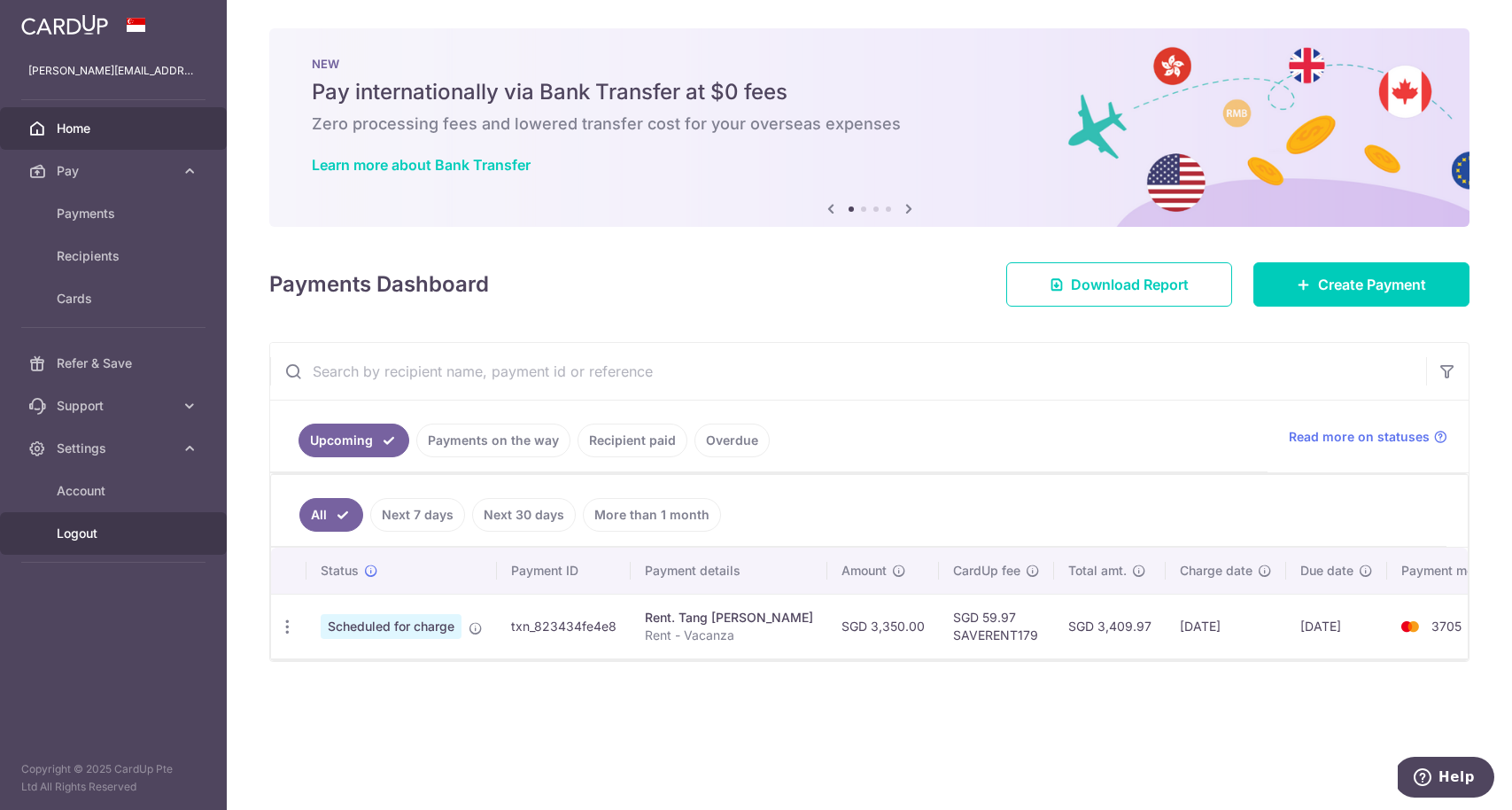
click at [85, 530] on span "Logout" at bounding box center [115, 533] width 117 height 18
